Goal: Information Seeking & Learning: Learn about a topic

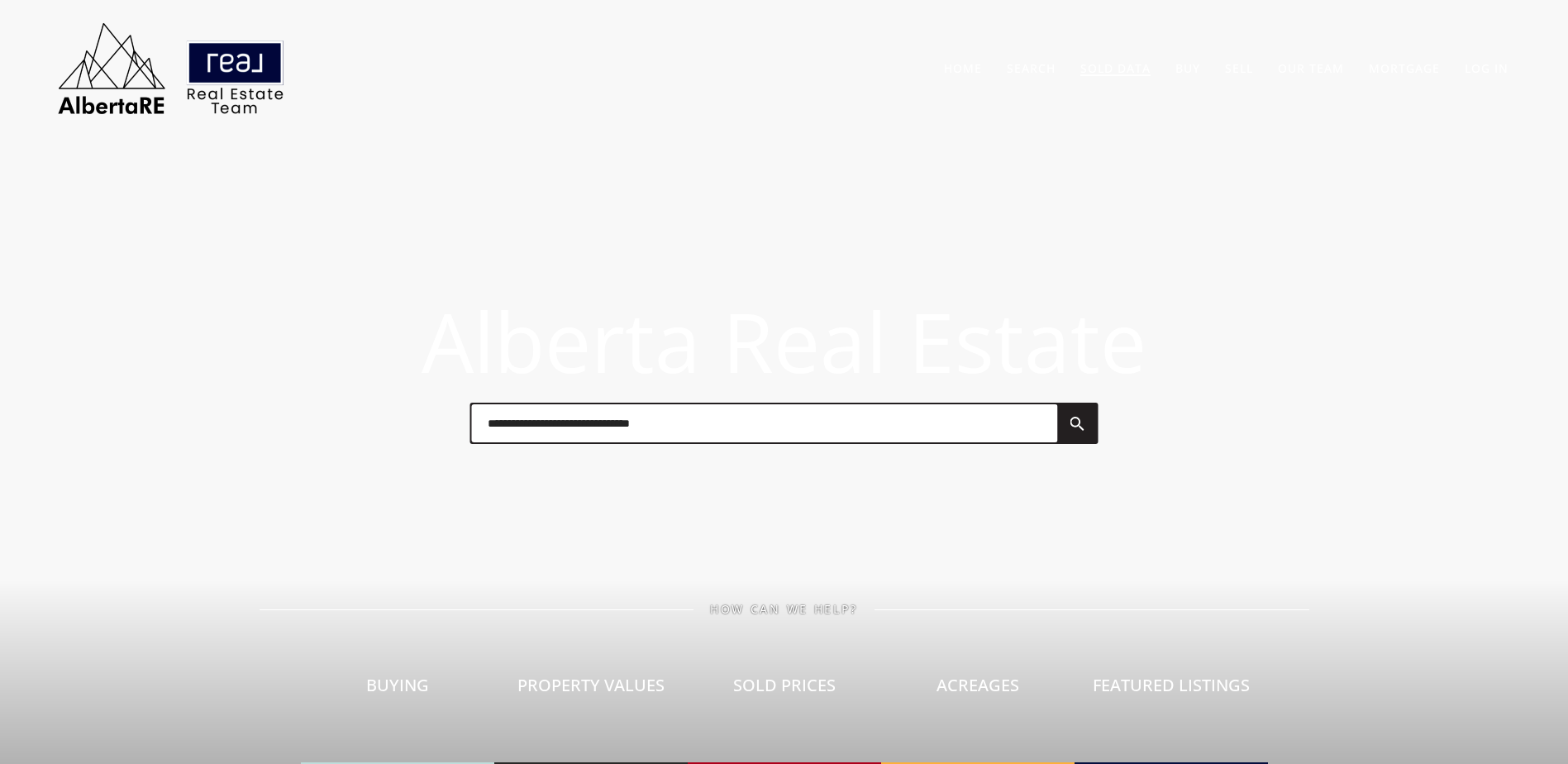
click at [1133, 65] on link "Sold Data" at bounding box center [1115, 68] width 70 height 15
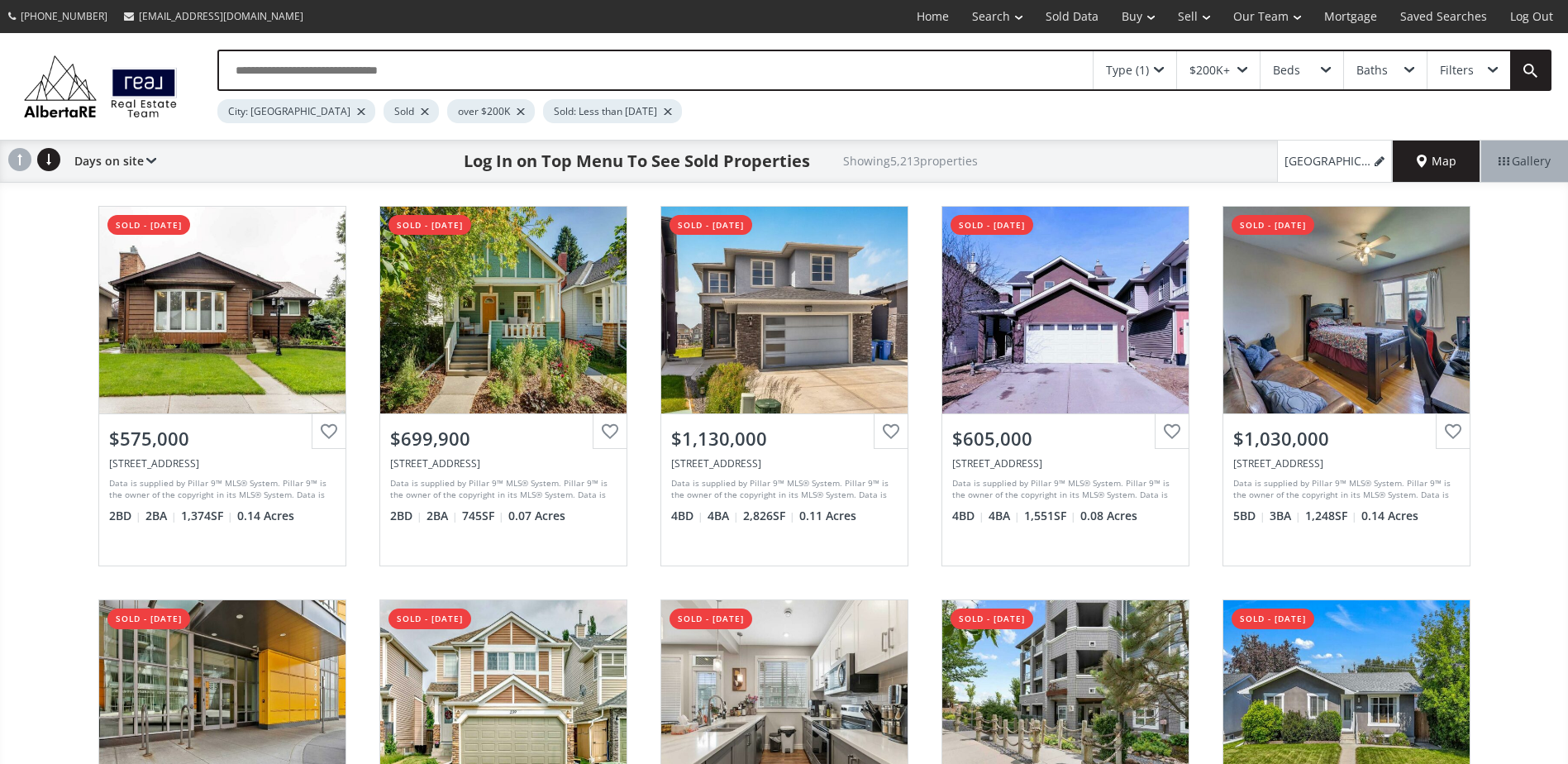
click at [421, 113] on div at bounding box center [425, 112] width 9 height 7
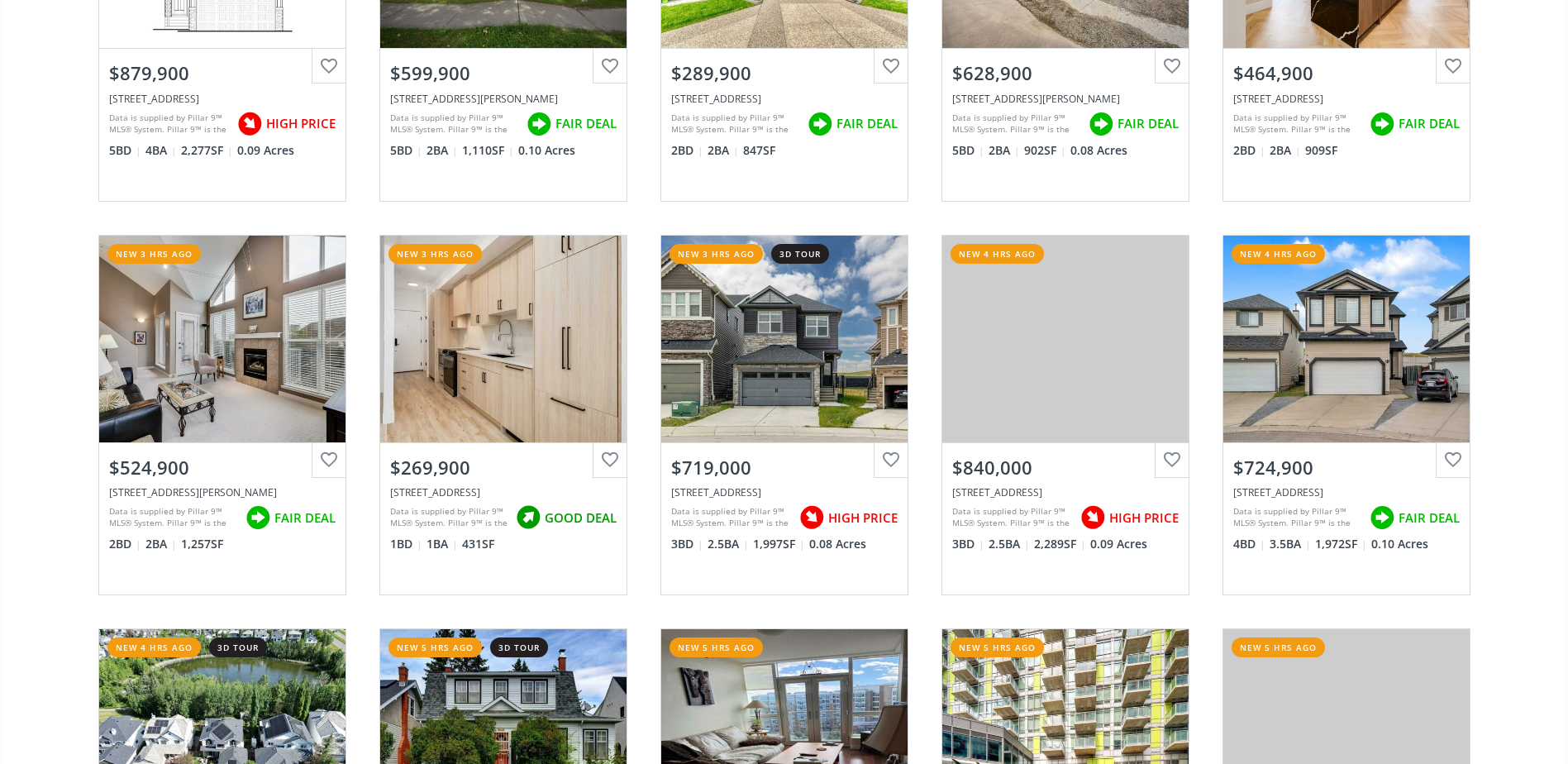
scroll to position [2233, 0]
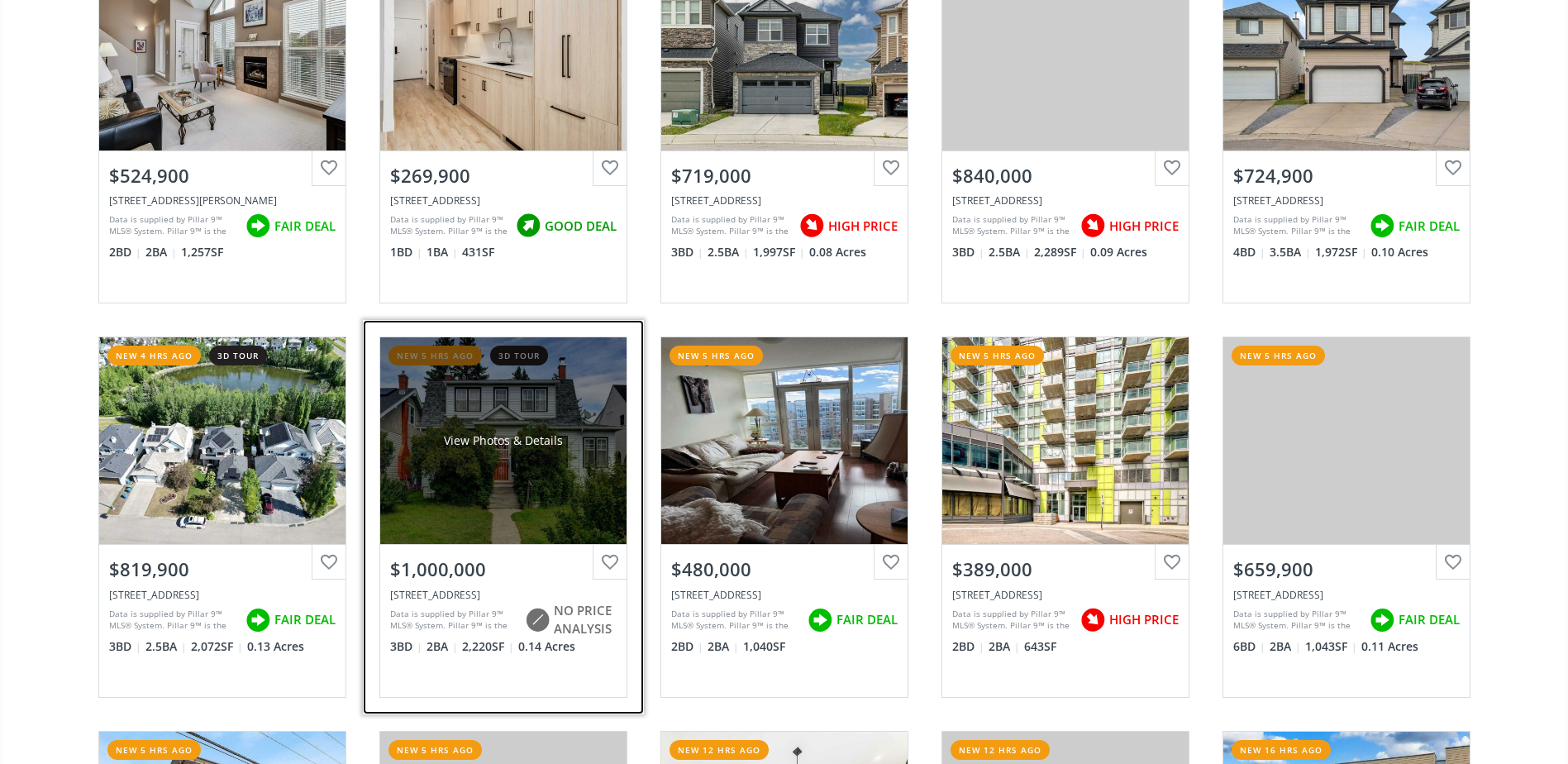
click at [447, 410] on div "View Photos & Details" at bounding box center [503, 441] width 246 height 206
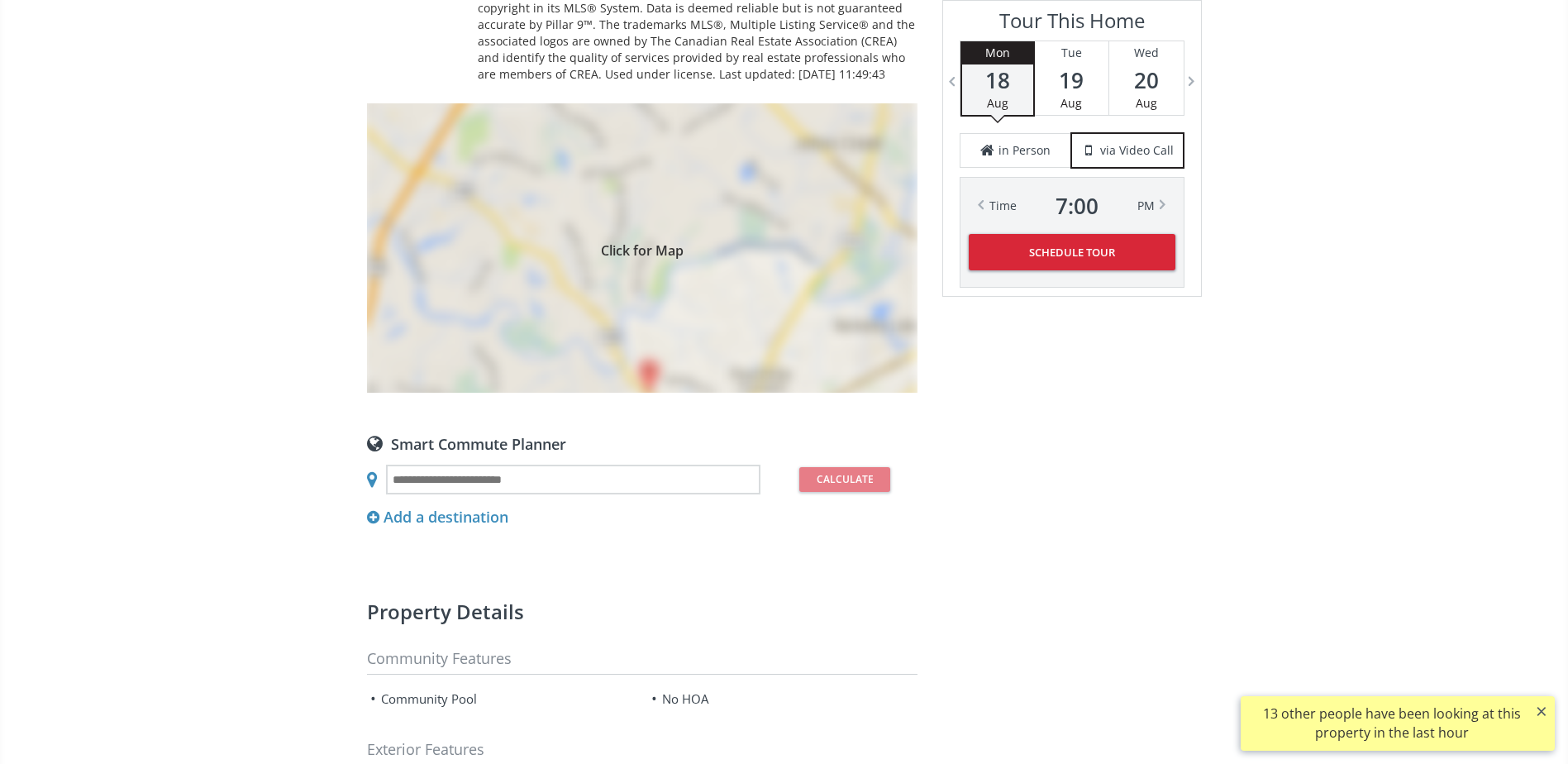
scroll to position [1406, 0]
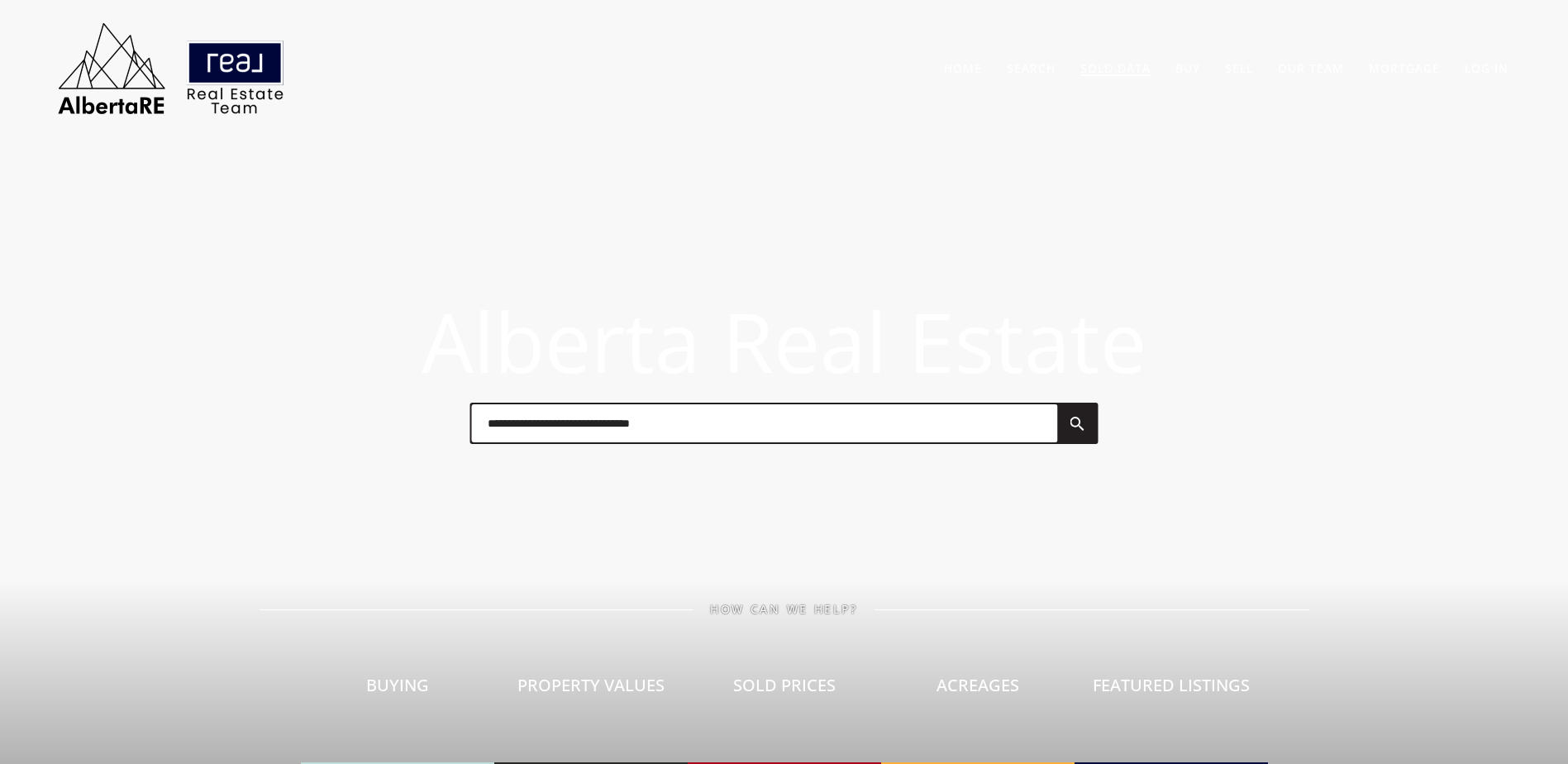
click at [1098, 63] on link "Sold Data" at bounding box center [1115, 68] width 70 height 15
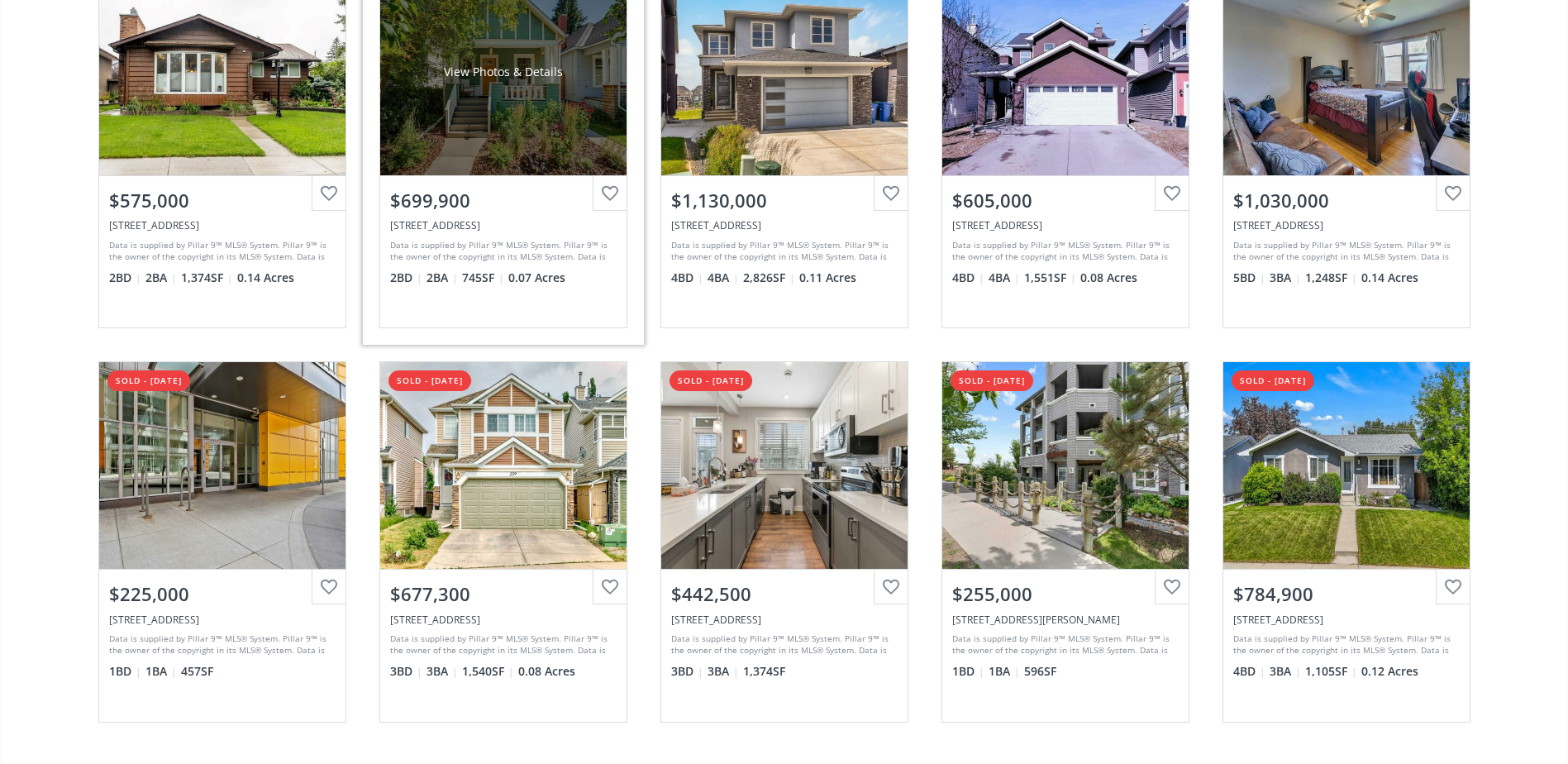
scroll to position [248, 0]
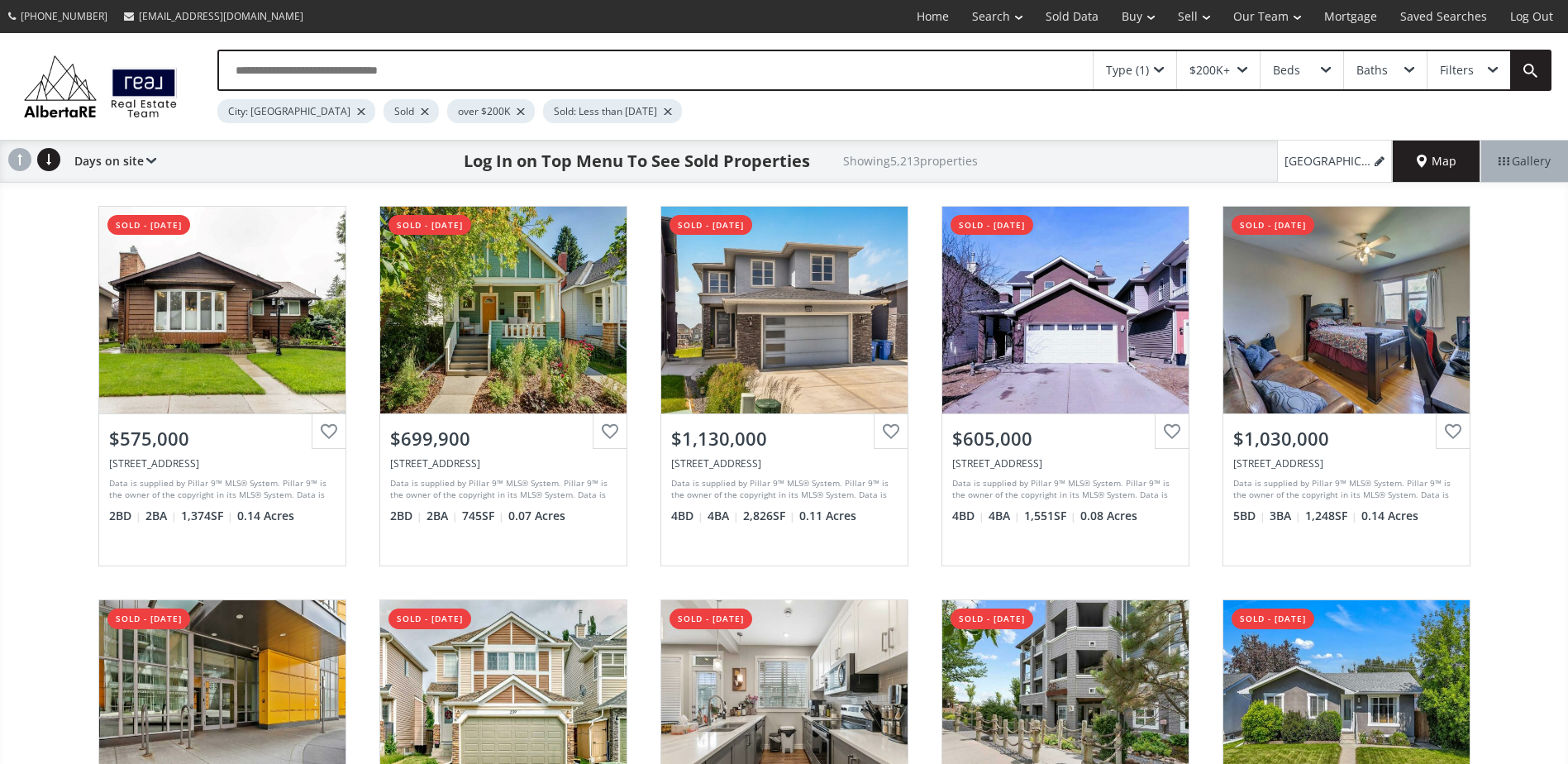
click at [421, 111] on div at bounding box center [425, 112] width 9 height 7
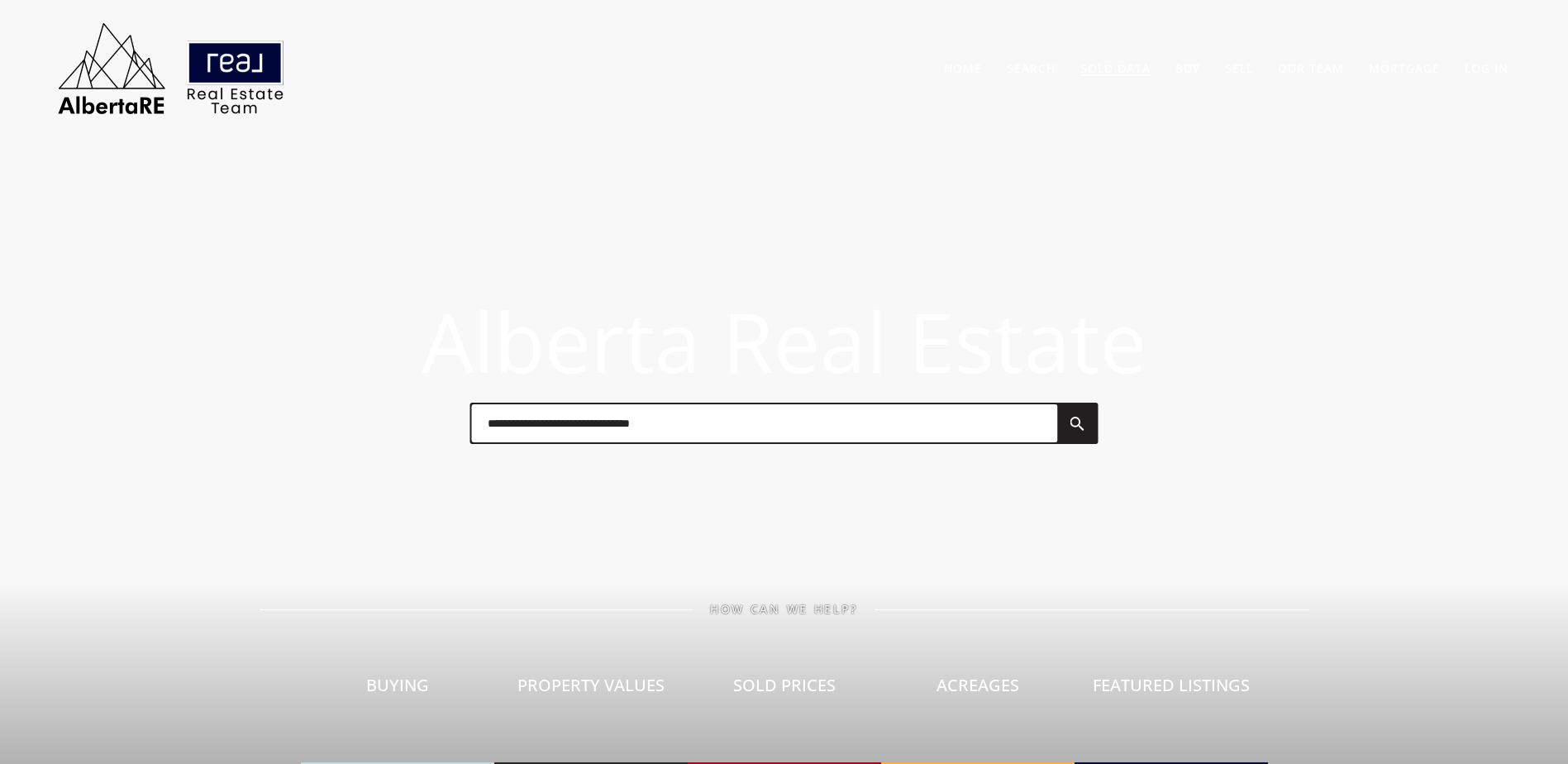
click at [1132, 69] on link "Sold Data" at bounding box center [1115, 68] width 70 height 15
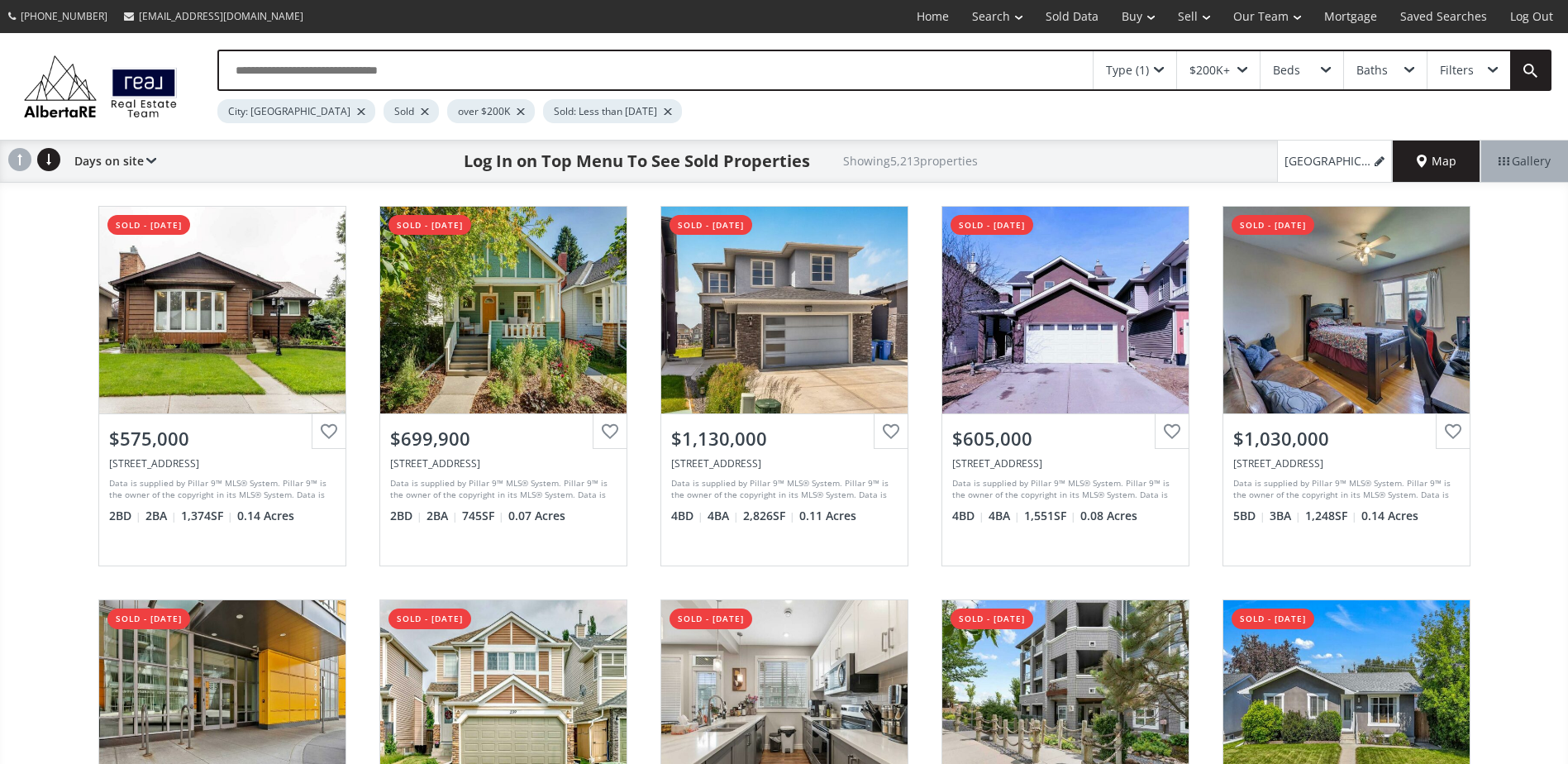
click at [421, 113] on div at bounding box center [425, 112] width 9 height 7
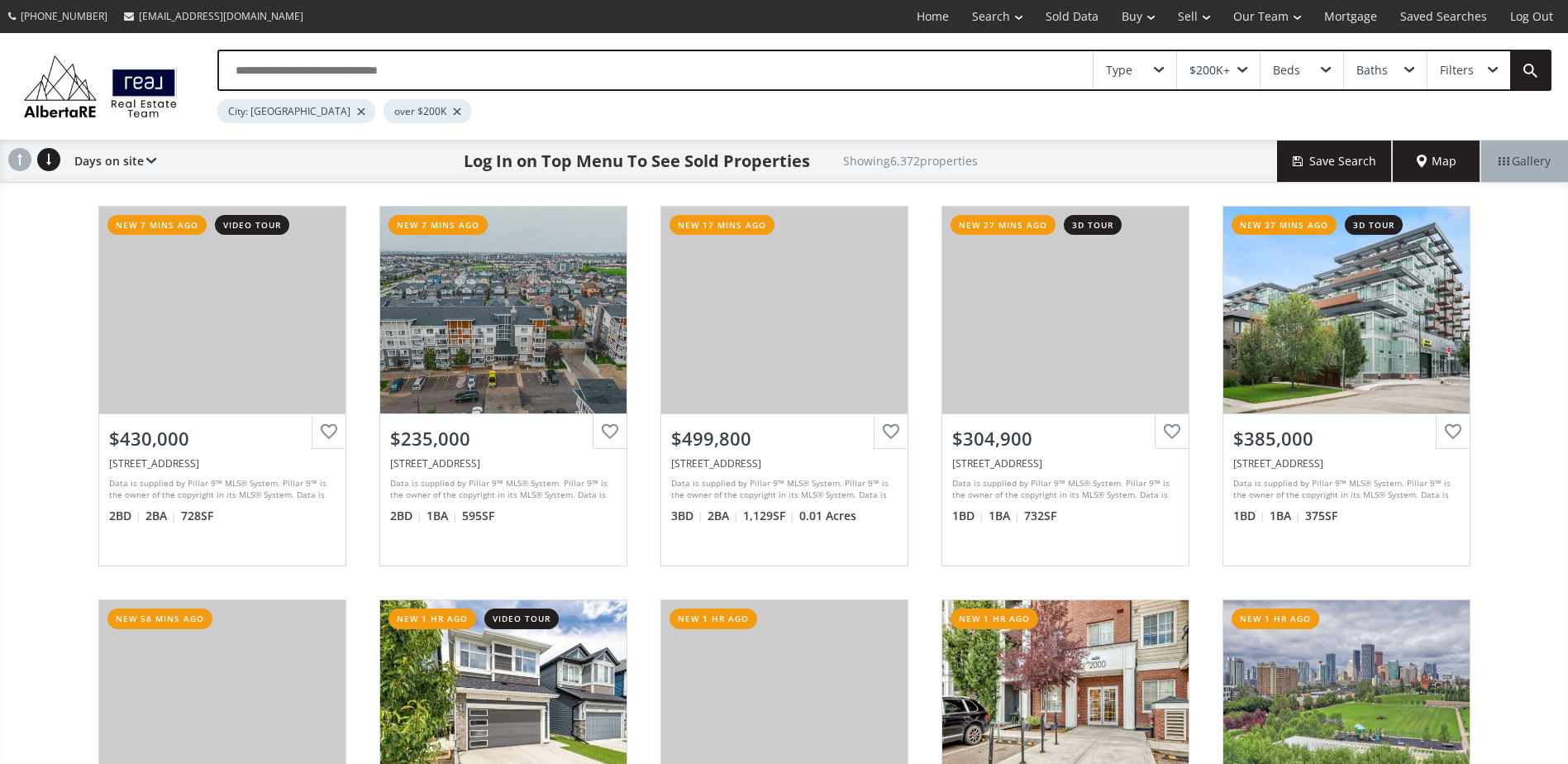
click at [41, 307] on div "[STREET_ADDRESS] new 7 mins ago video tour View Photos & Details $430,000 [STRE…" at bounding box center [784, 583] width 1568 height 788
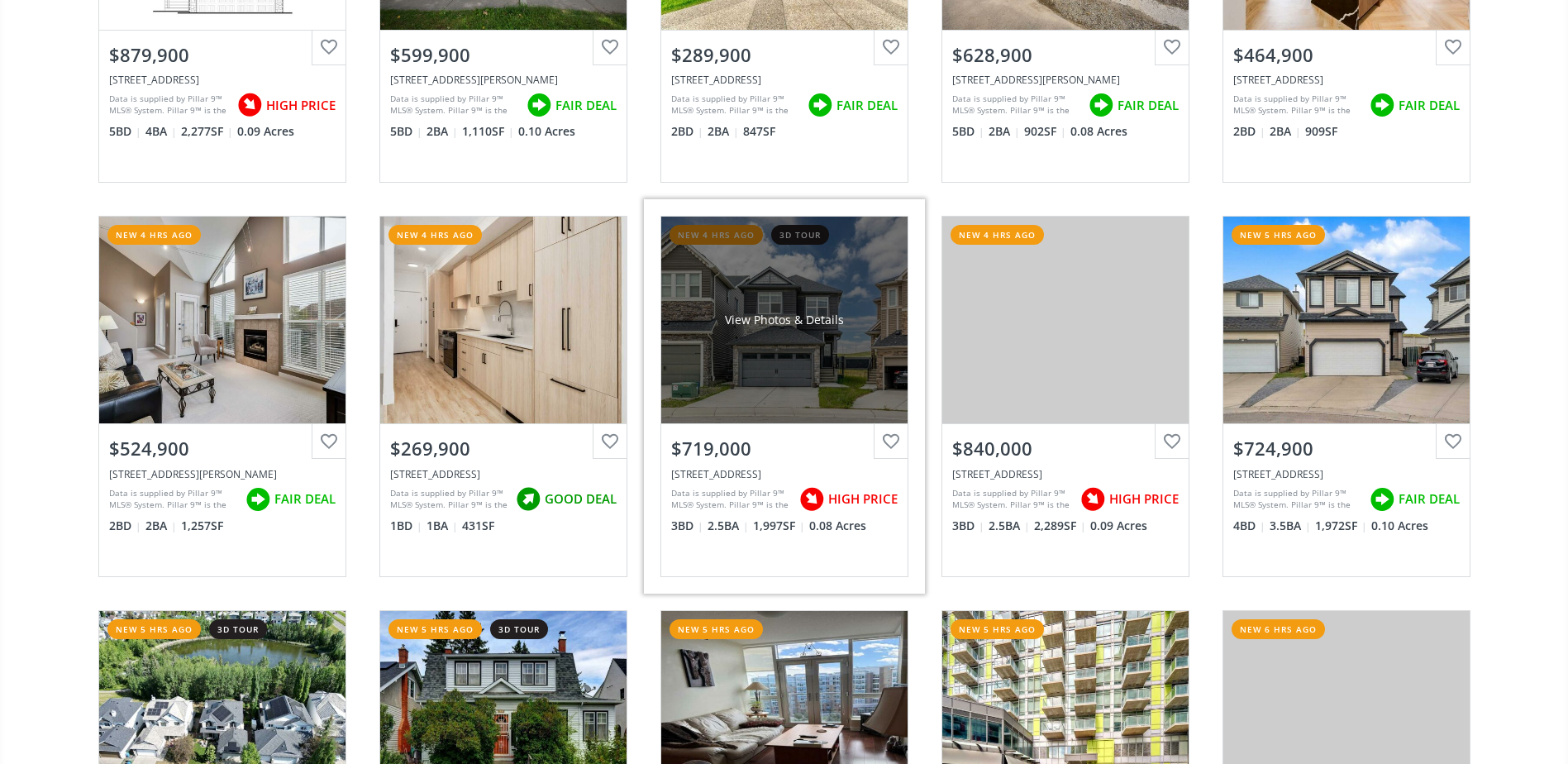
scroll to position [2564, 0]
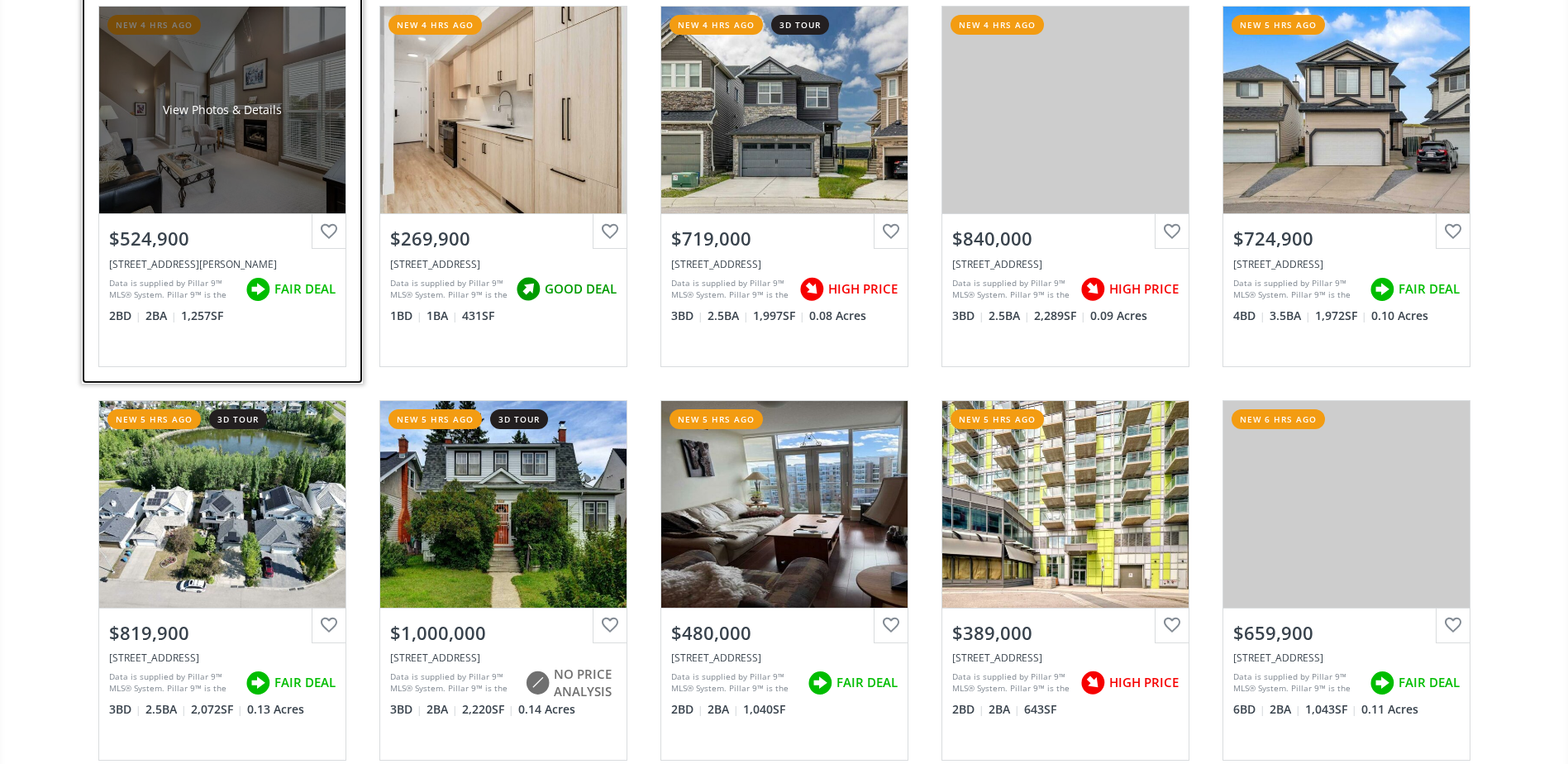
click at [267, 113] on div "View Photos & Details" at bounding box center [222, 109] width 119 height 16
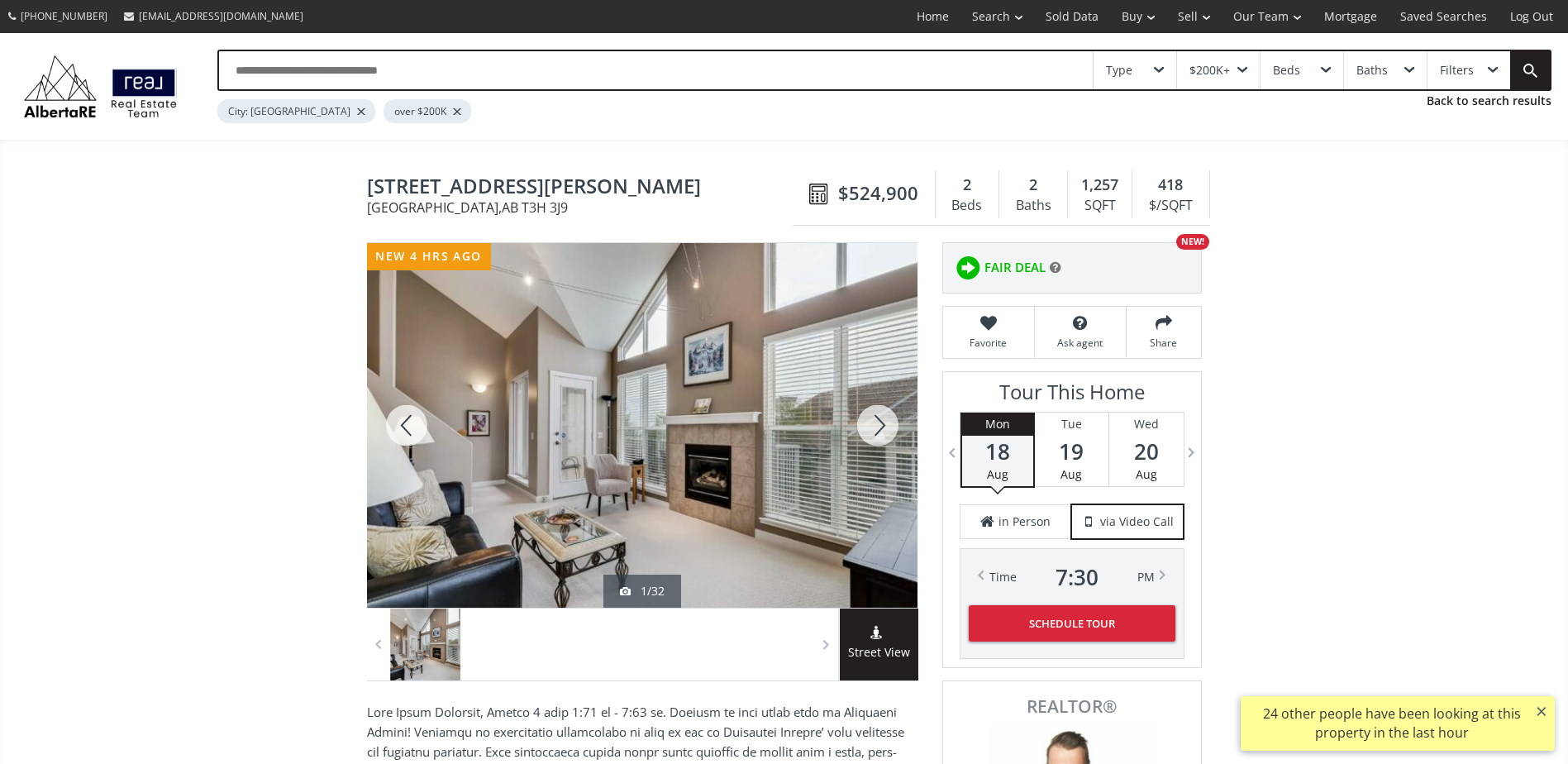
click at [887, 434] on div at bounding box center [877, 425] width 79 height 365
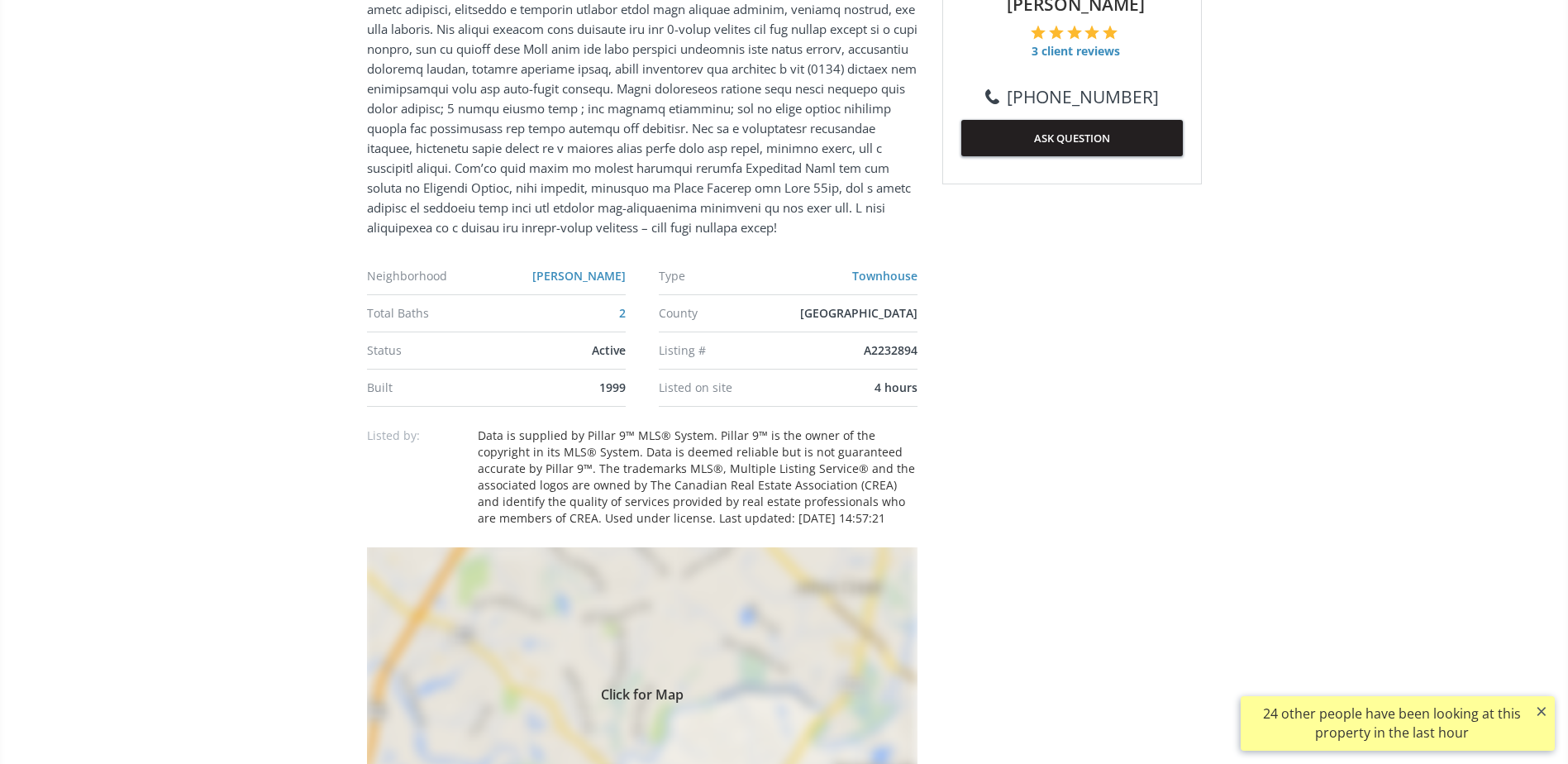
scroll to position [1158, 0]
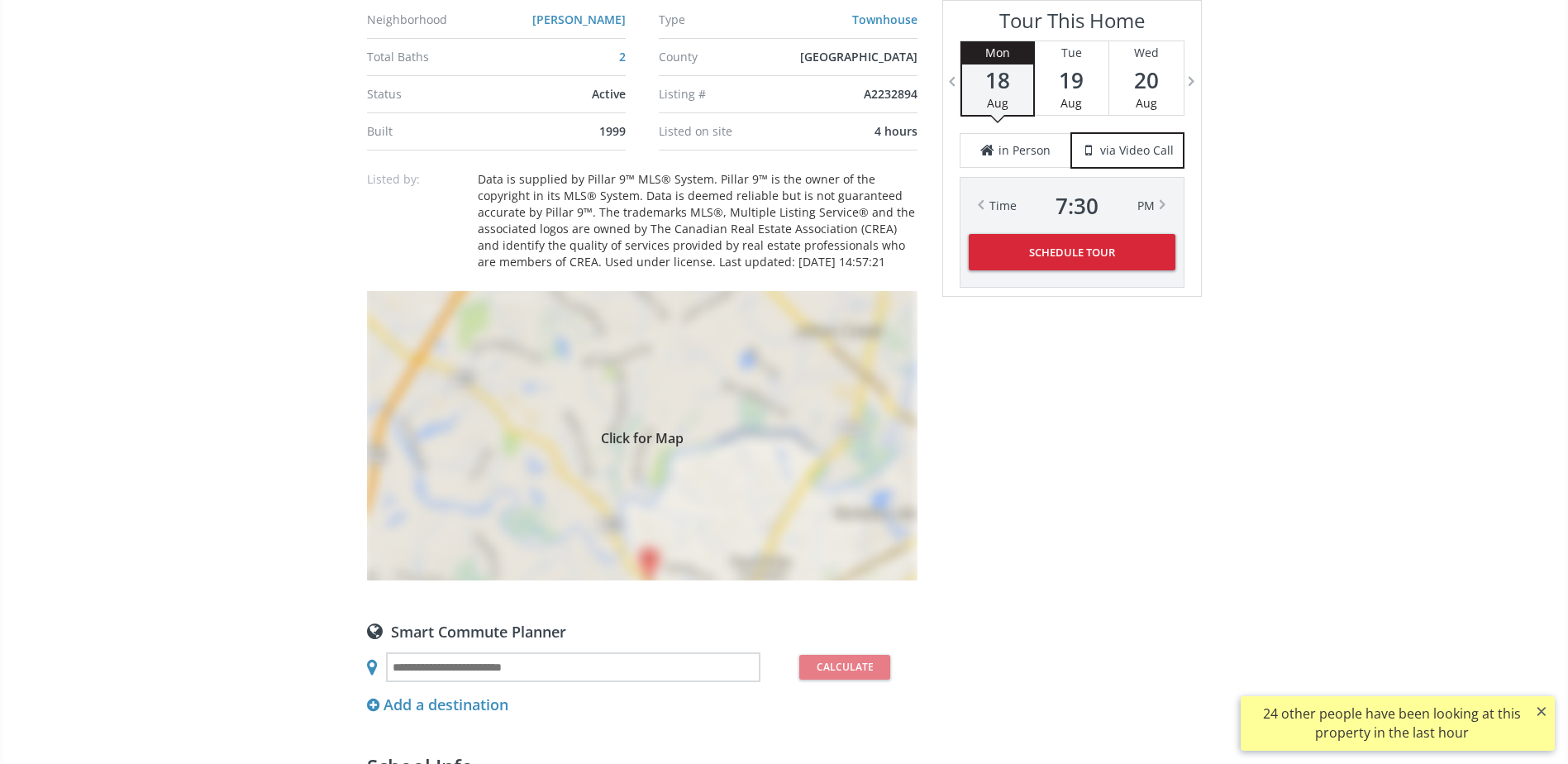
click at [798, 470] on div "Click for Map" at bounding box center [643, 435] width 551 height 289
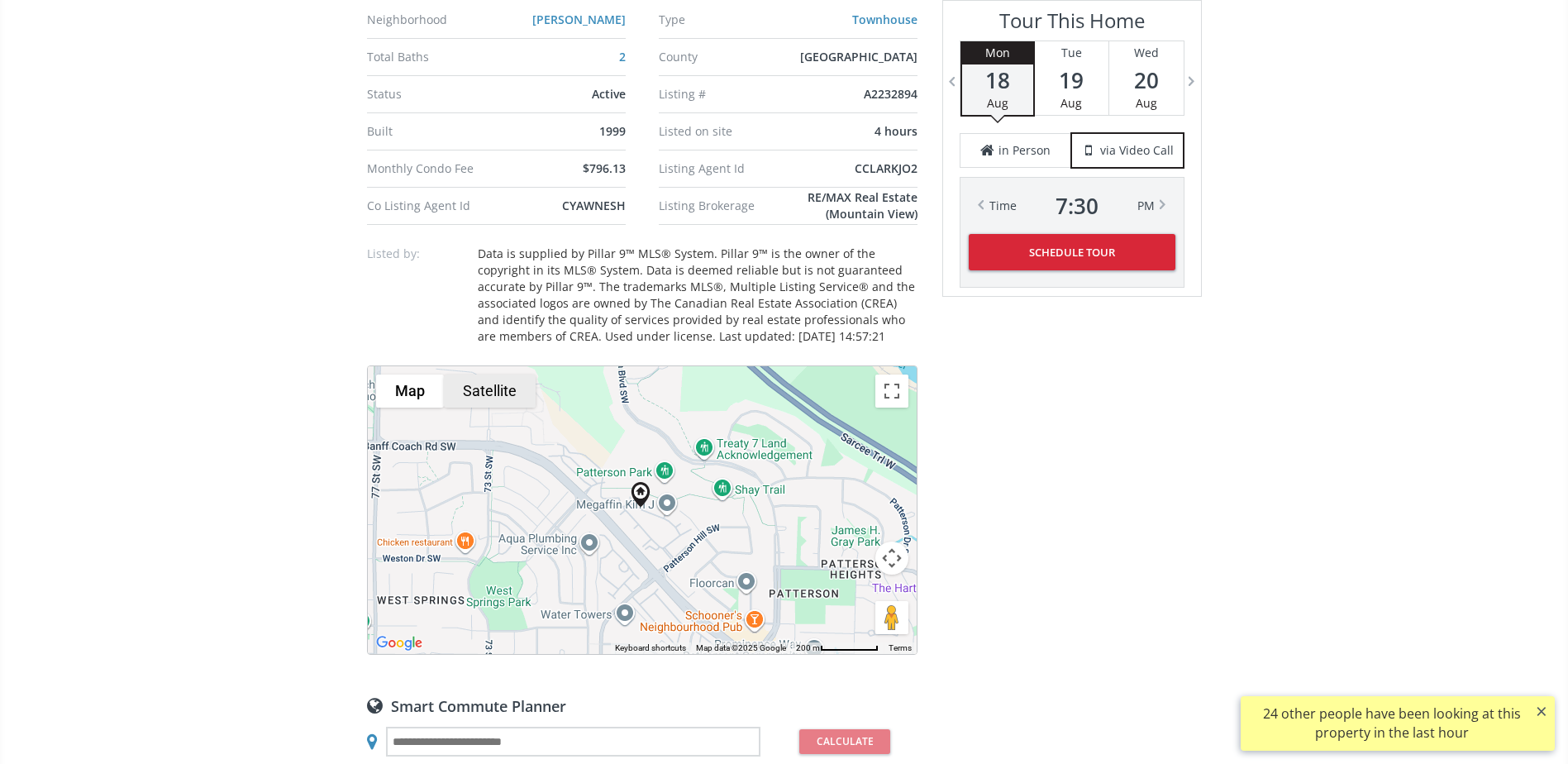
click at [486, 392] on button "Satellite" at bounding box center [490, 391] width 92 height 33
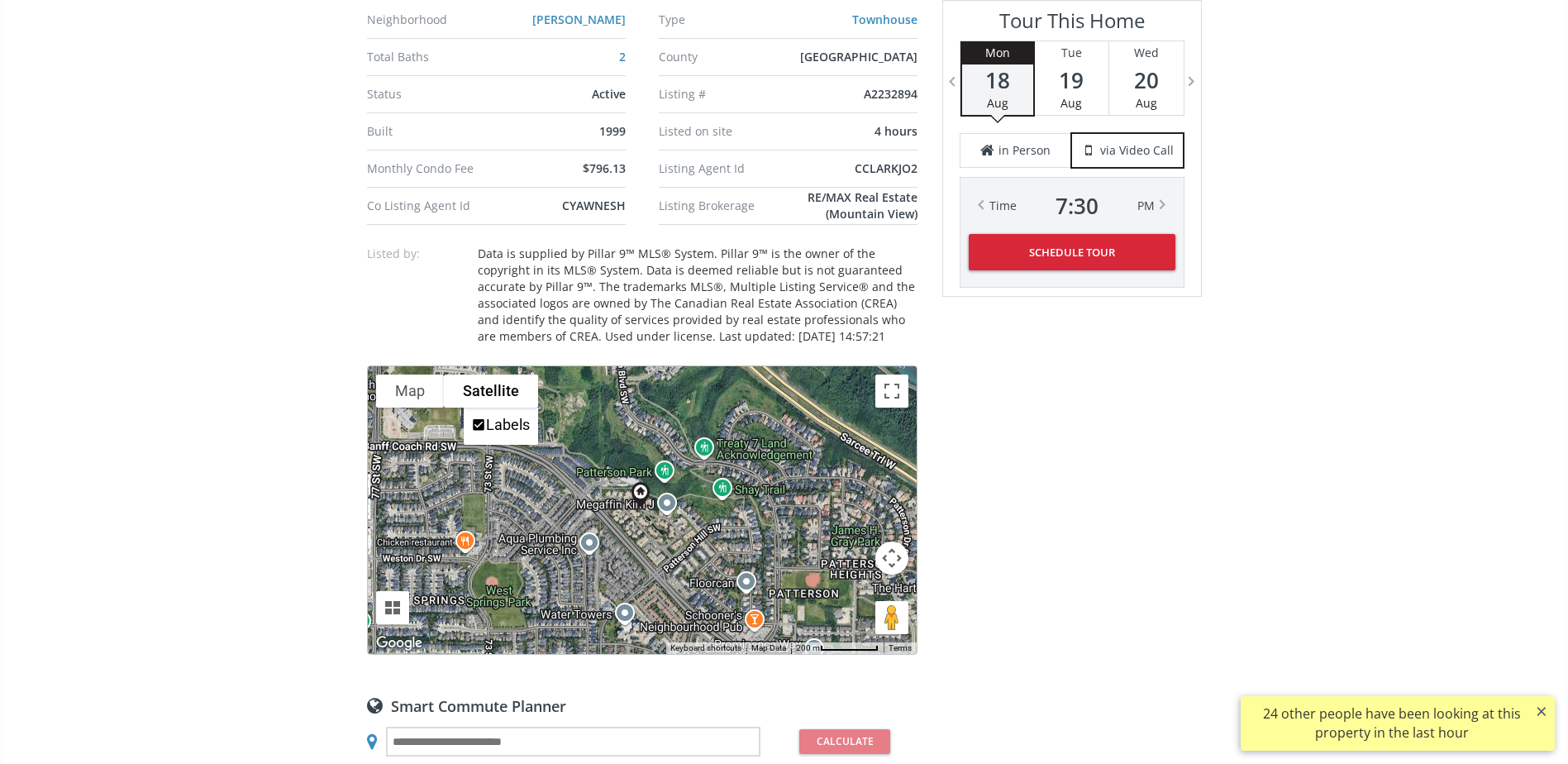
click at [901, 553] on button "Map camera controls" at bounding box center [891, 558] width 33 height 33
click at [850, 515] on button "Zoom in" at bounding box center [850, 517] width 33 height 33
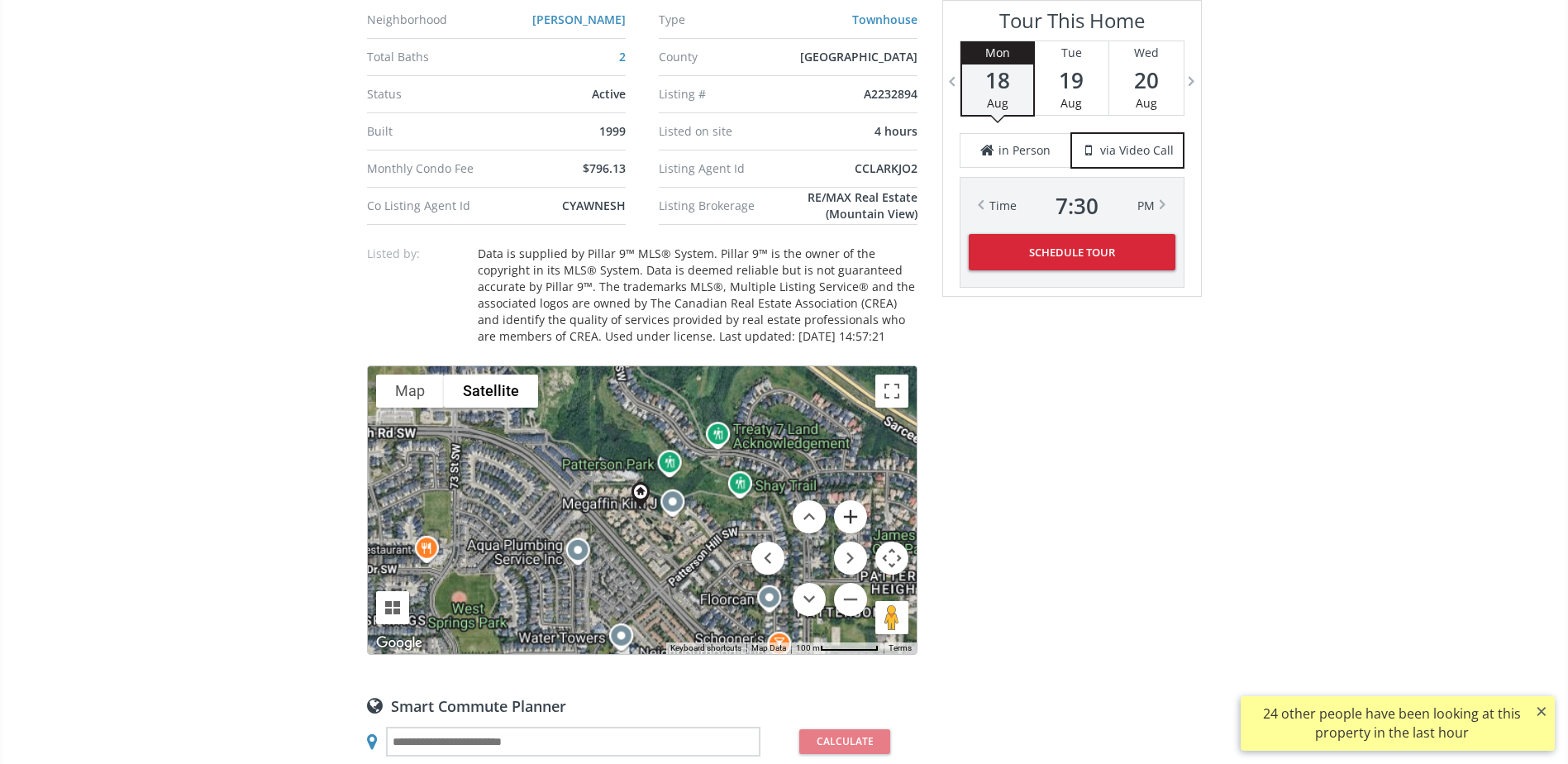
click at [850, 515] on button "Zoom in" at bounding box center [850, 517] width 33 height 33
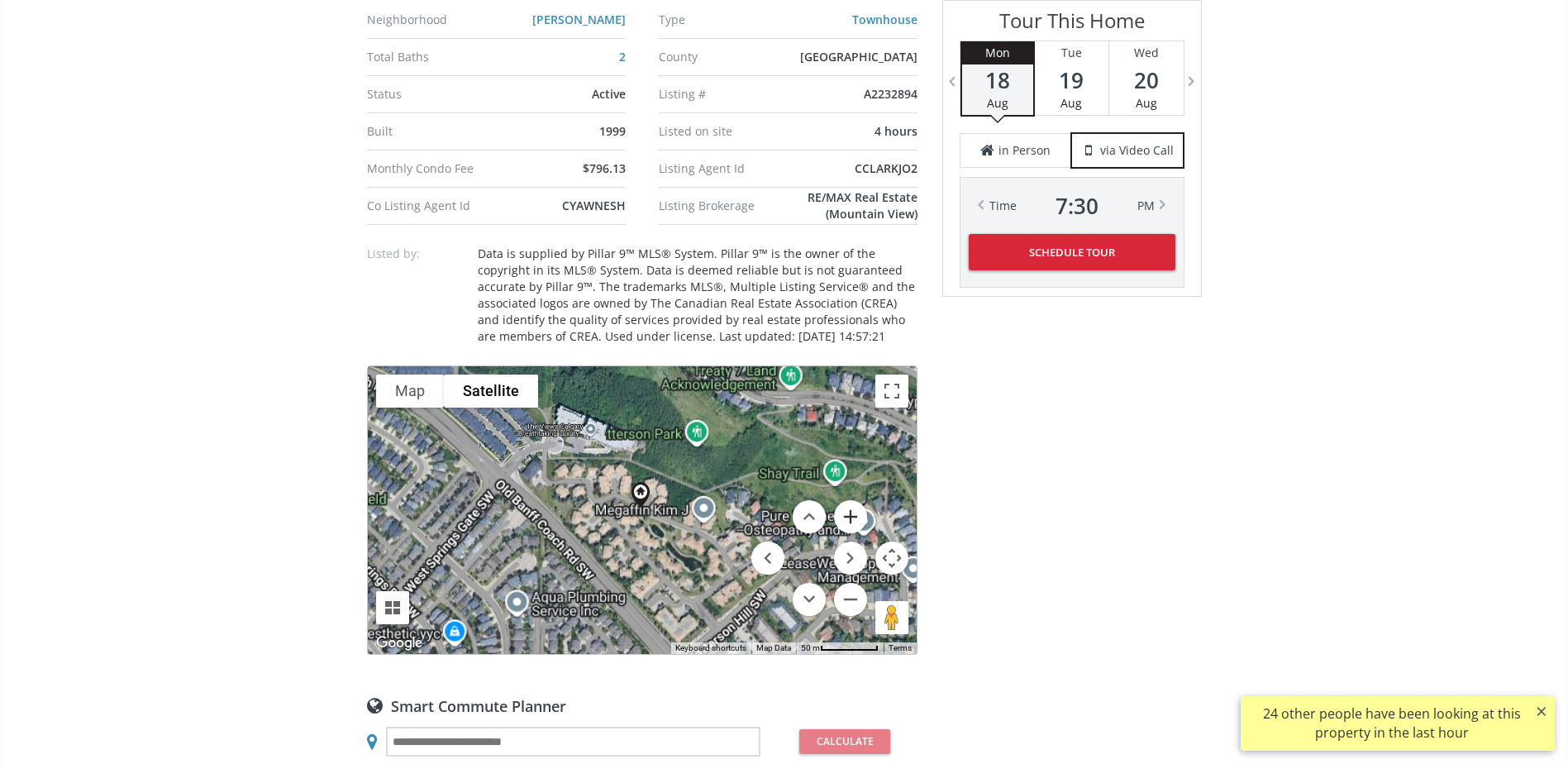
click at [850, 515] on button "Zoom in" at bounding box center [850, 517] width 33 height 33
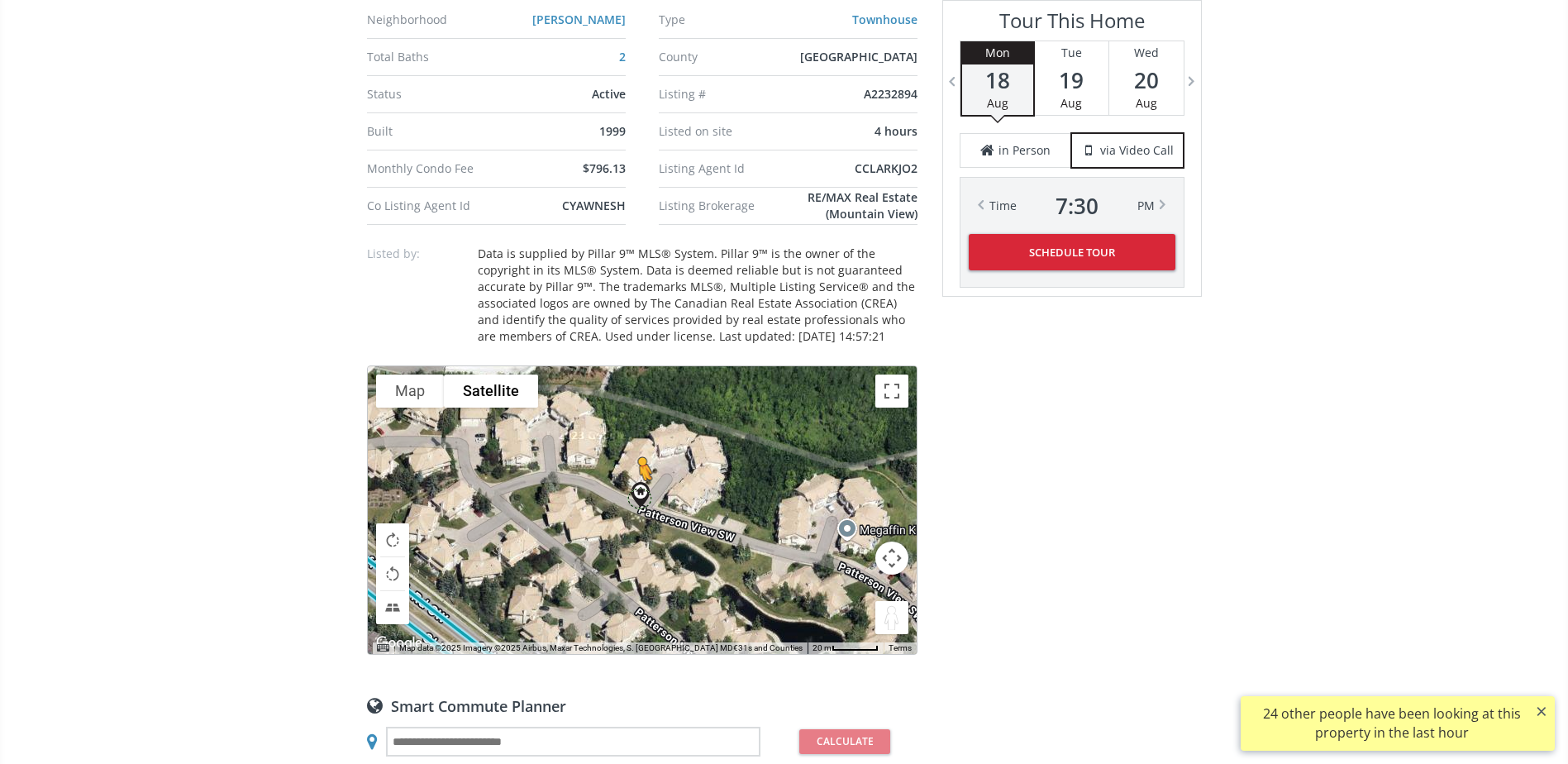
drag, startPoint x: 887, startPoint y: 611, endPoint x: 636, endPoint y: 497, distance: 275.7
click at [636, 497] on div "To navigate, press the arrow keys. To activate drag with keyboard, press Alt + …" at bounding box center [643, 511] width 549 height 288
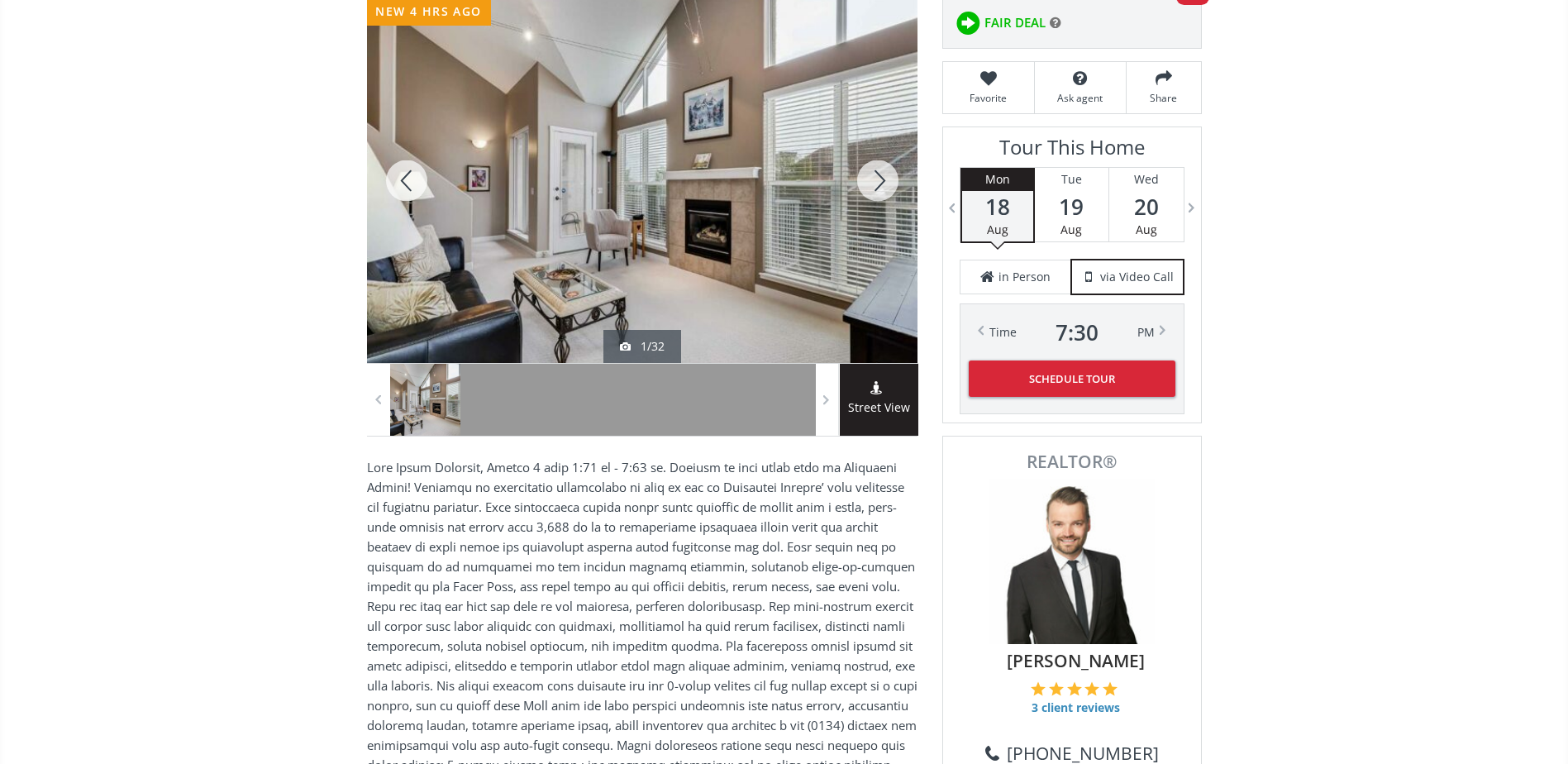
scroll to position [83, 0]
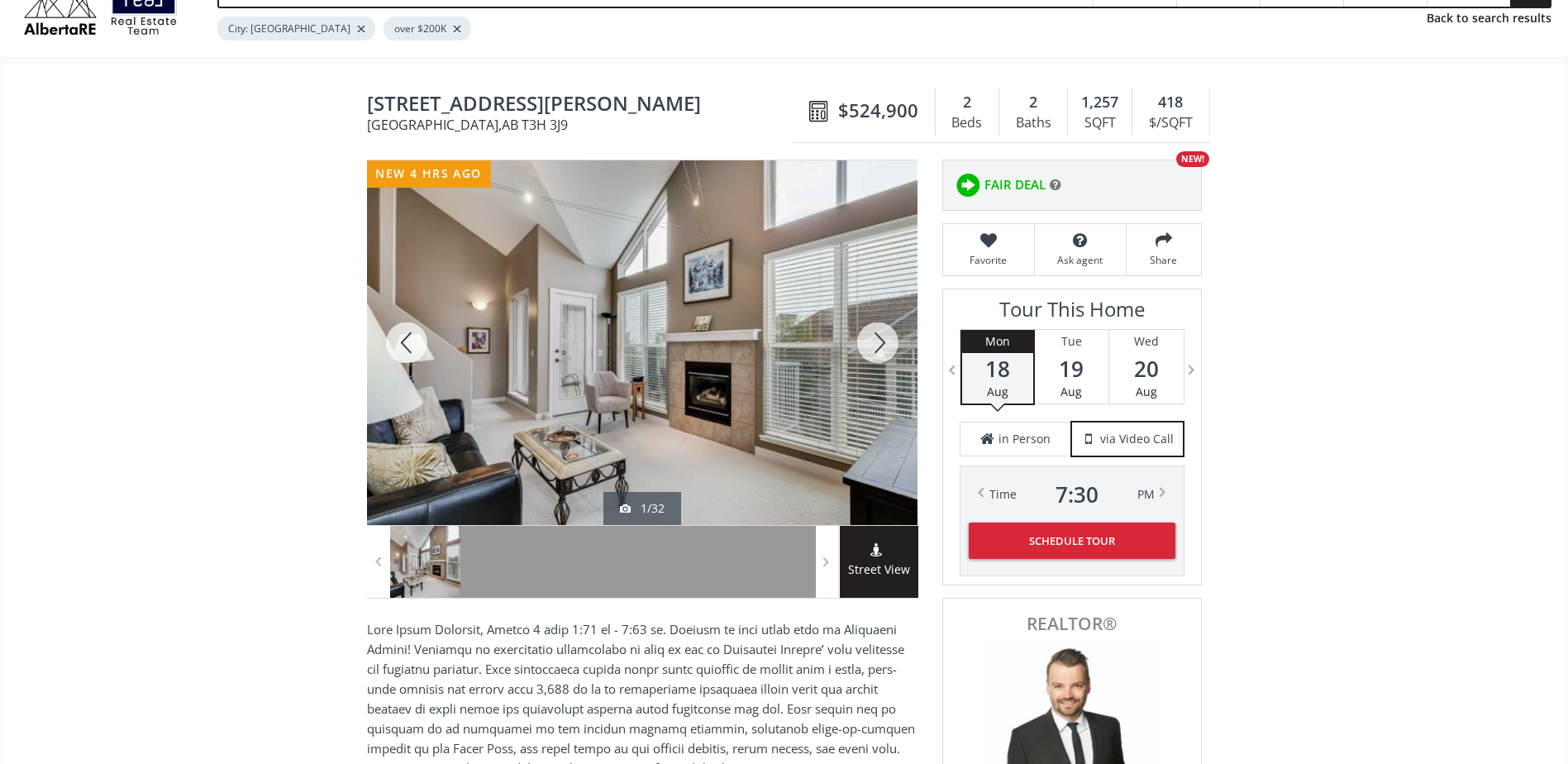
click at [879, 347] on div at bounding box center [877, 343] width 79 height 365
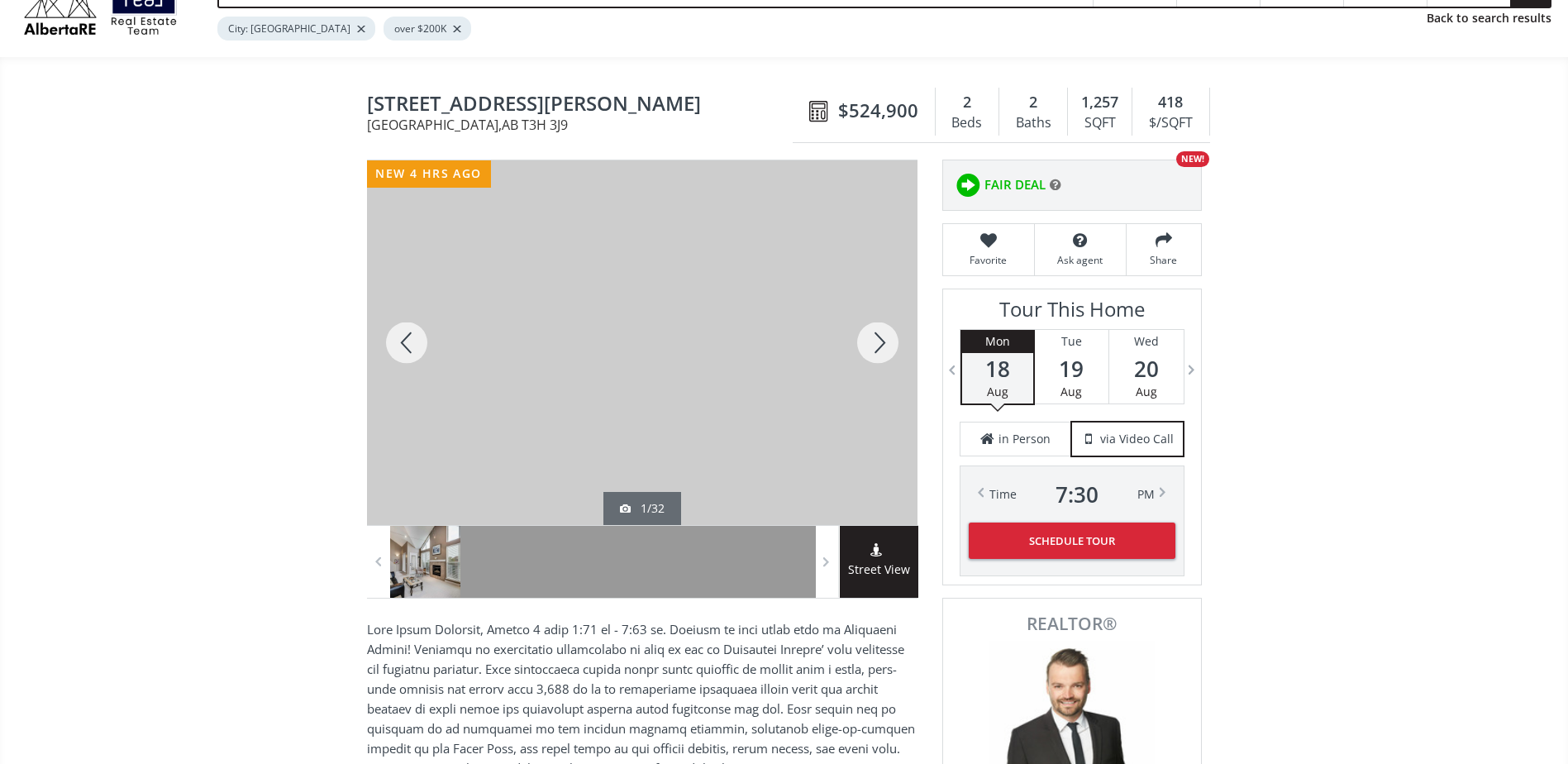
click at [879, 345] on div at bounding box center [877, 343] width 79 height 365
click at [894, 322] on div at bounding box center [877, 343] width 79 height 365
click at [876, 322] on div at bounding box center [877, 343] width 79 height 365
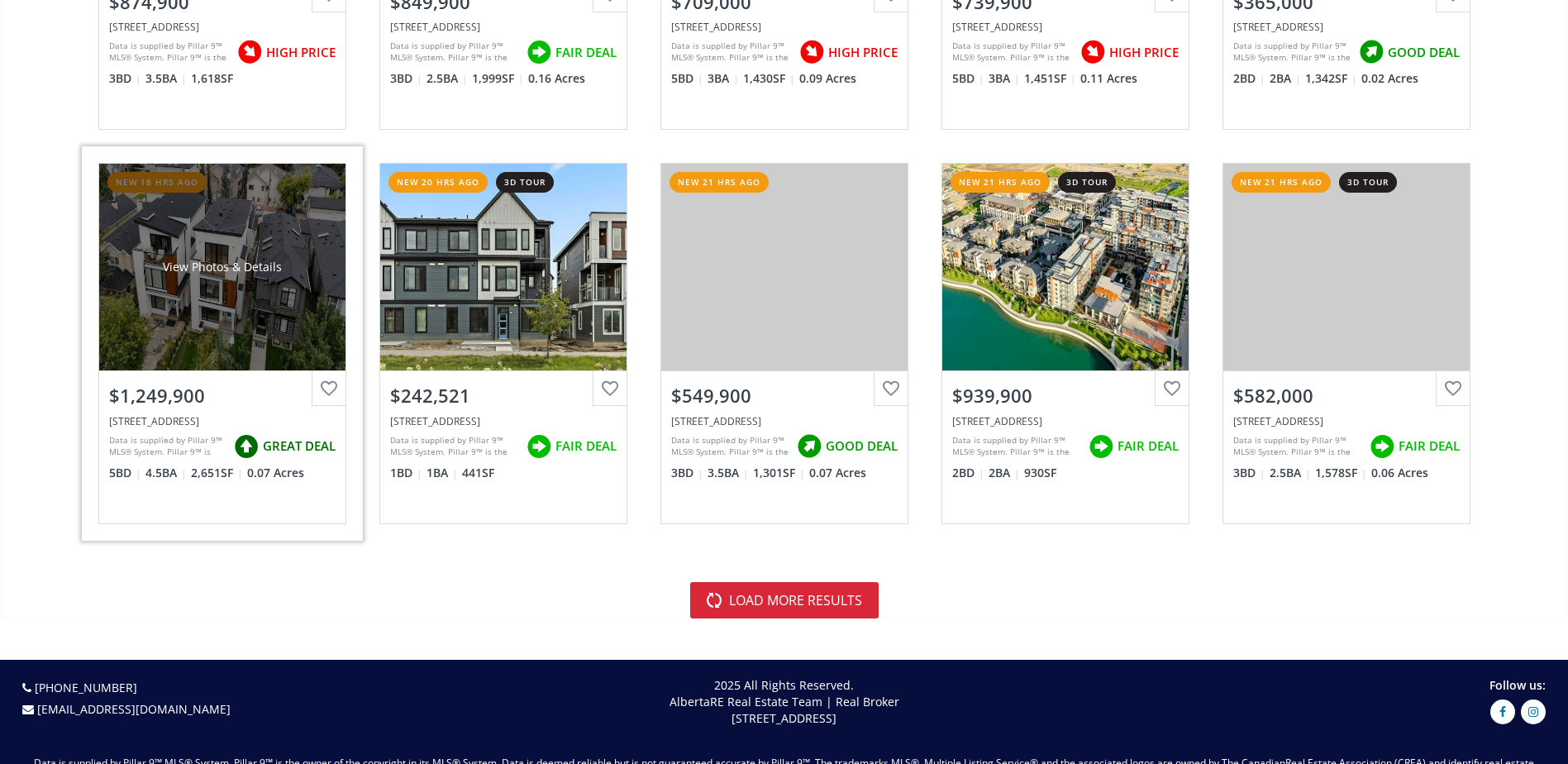
scroll to position [3639, 0]
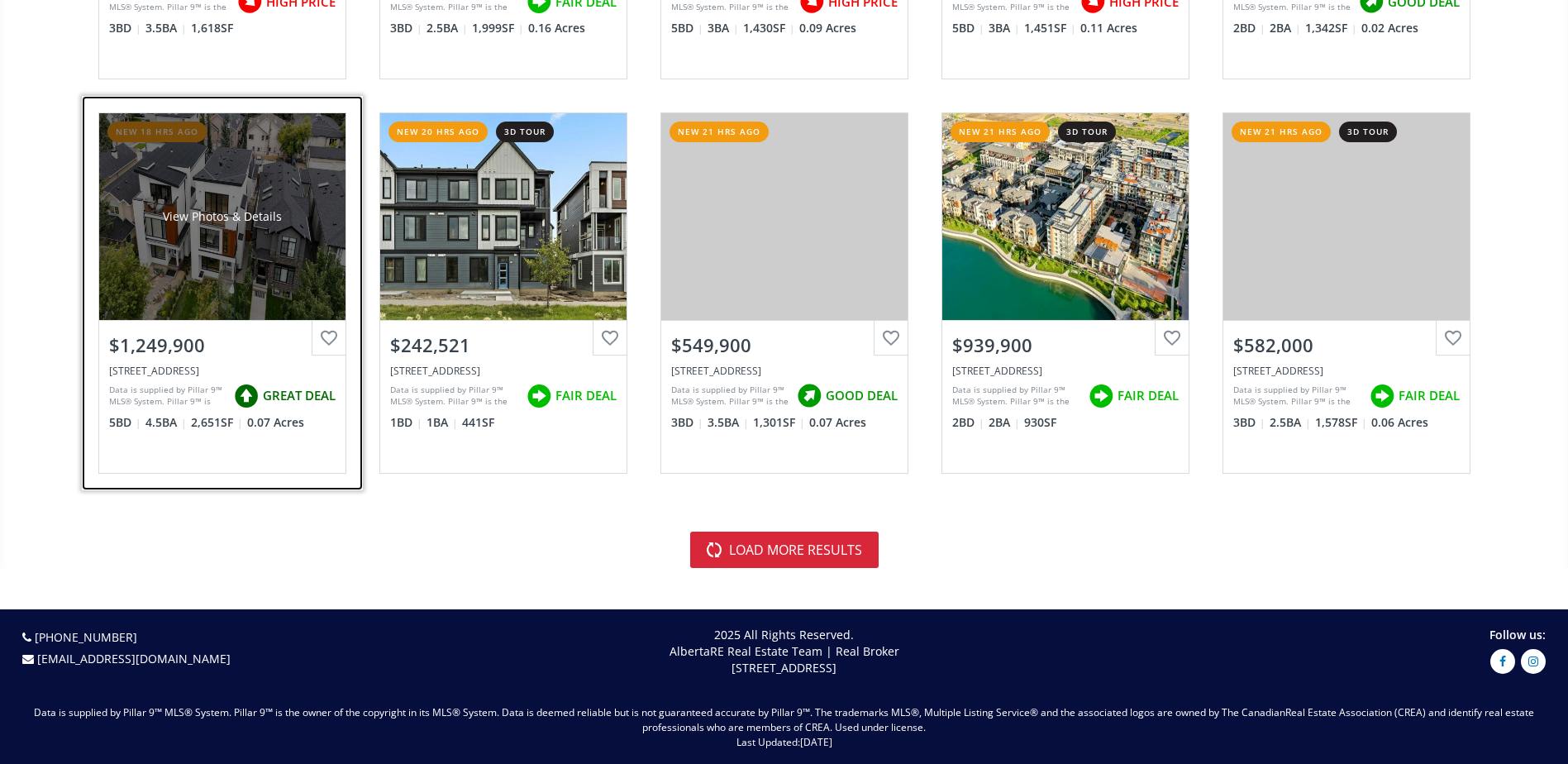
click at [266, 212] on div "View Photos & Details" at bounding box center [222, 216] width 119 height 16
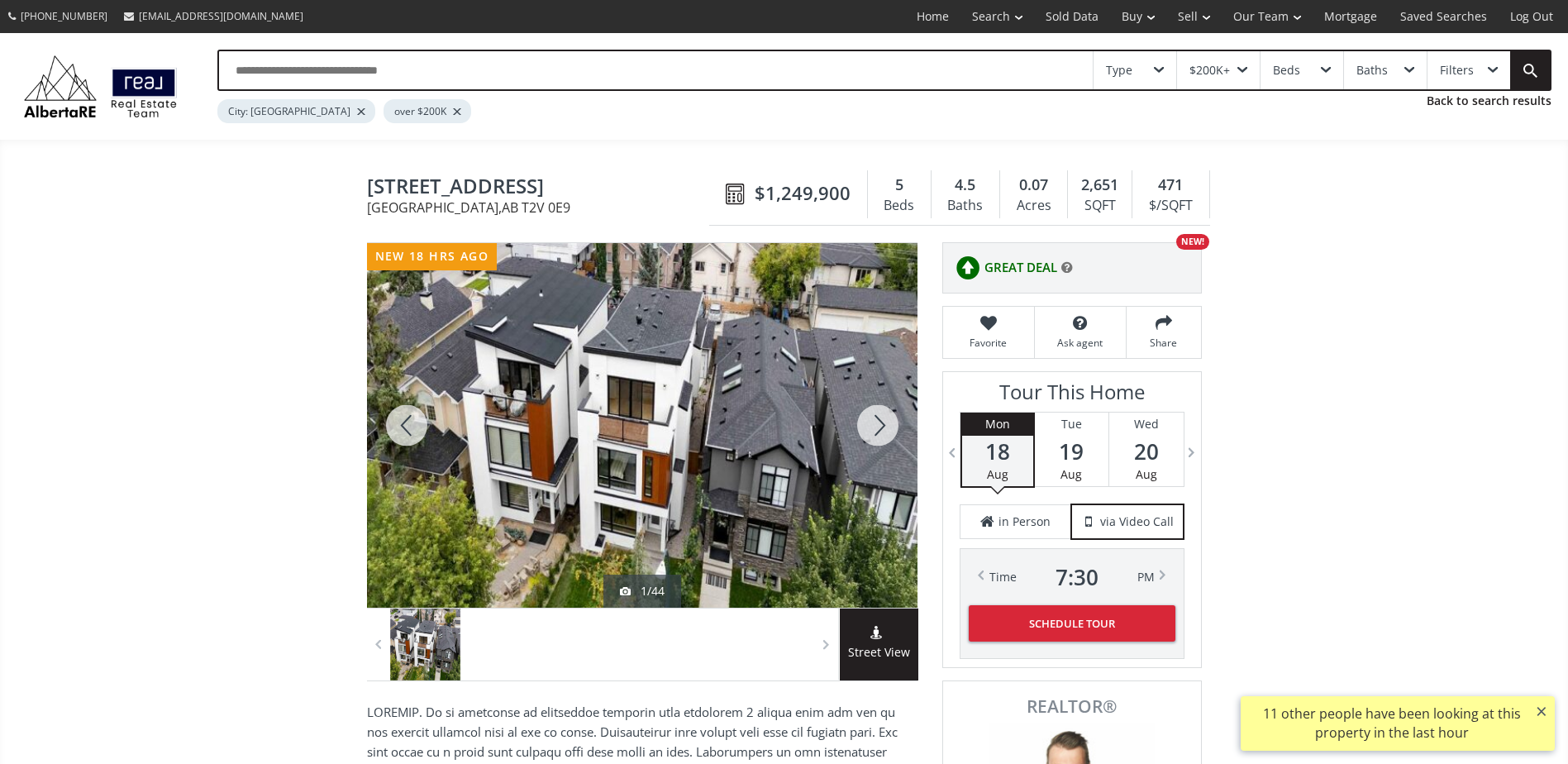
click at [888, 423] on div at bounding box center [877, 425] width 79 height 365
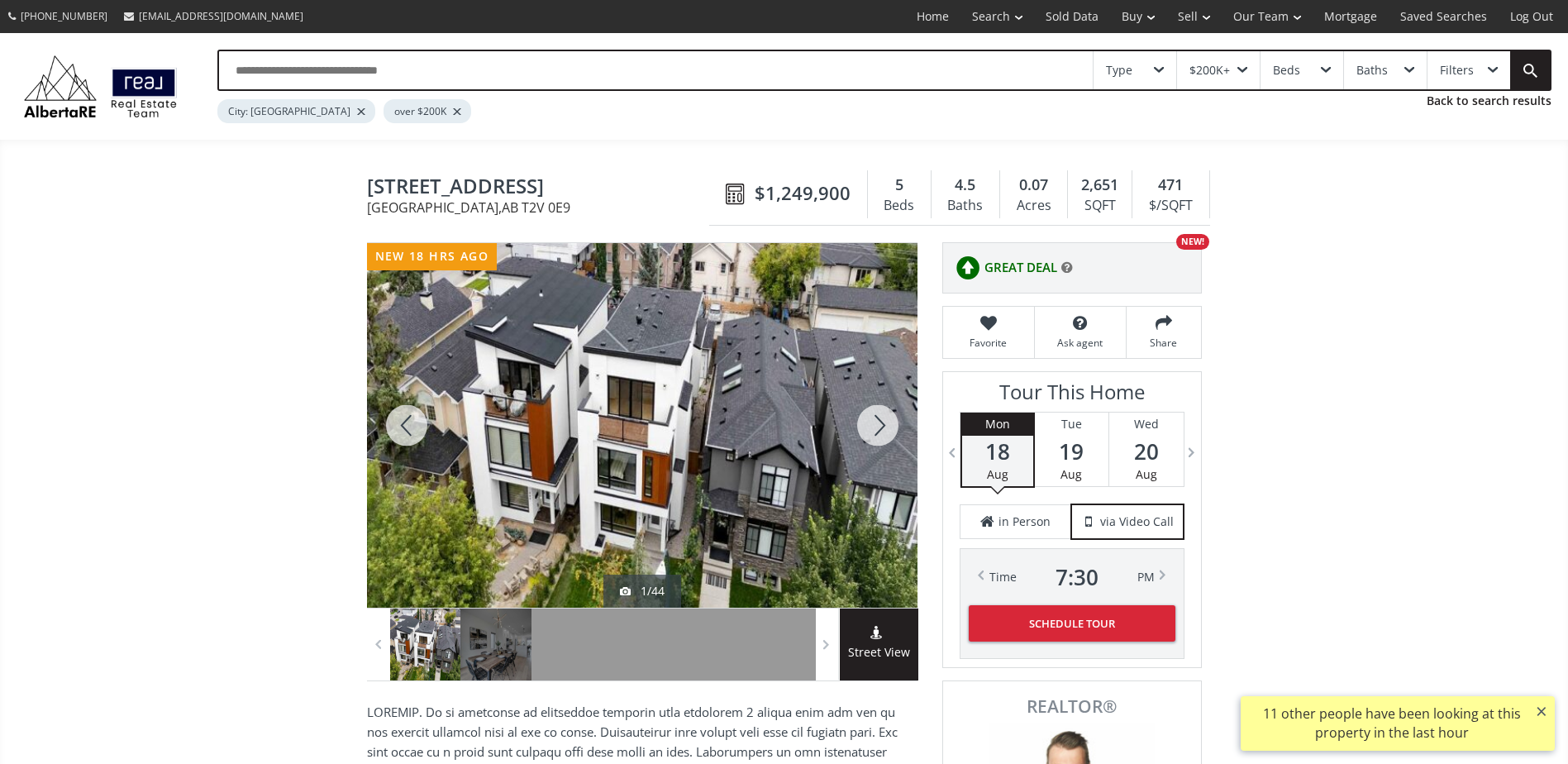
click at [888, 423] on div at bounding box center [877, 425] width 79 height 365
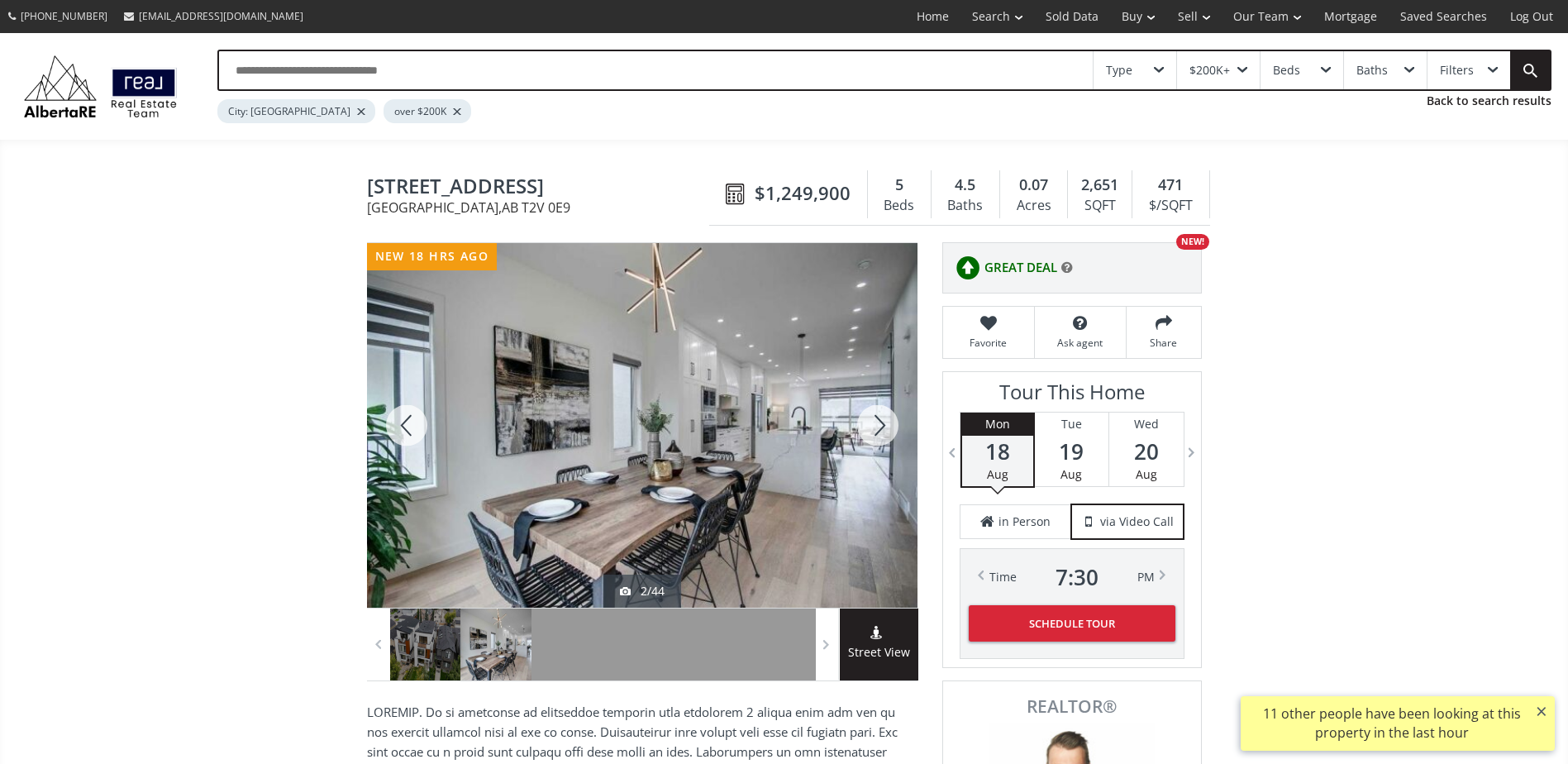
click at [888, 423] on div at bounding box center [877, 425] width 79 height 365
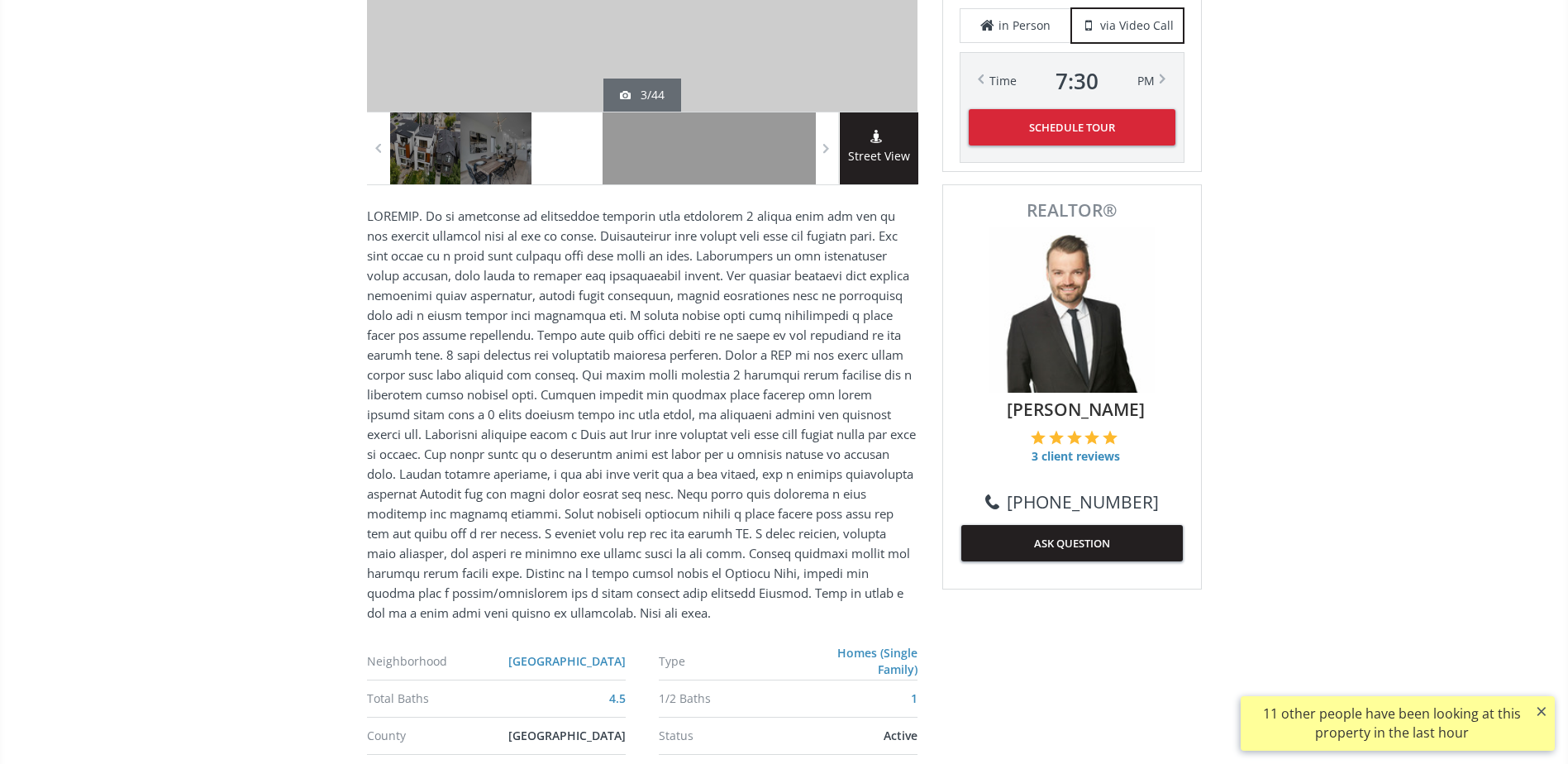
scroll to position [83, 0]
